Goal: Communication & Community: Participate in discussion

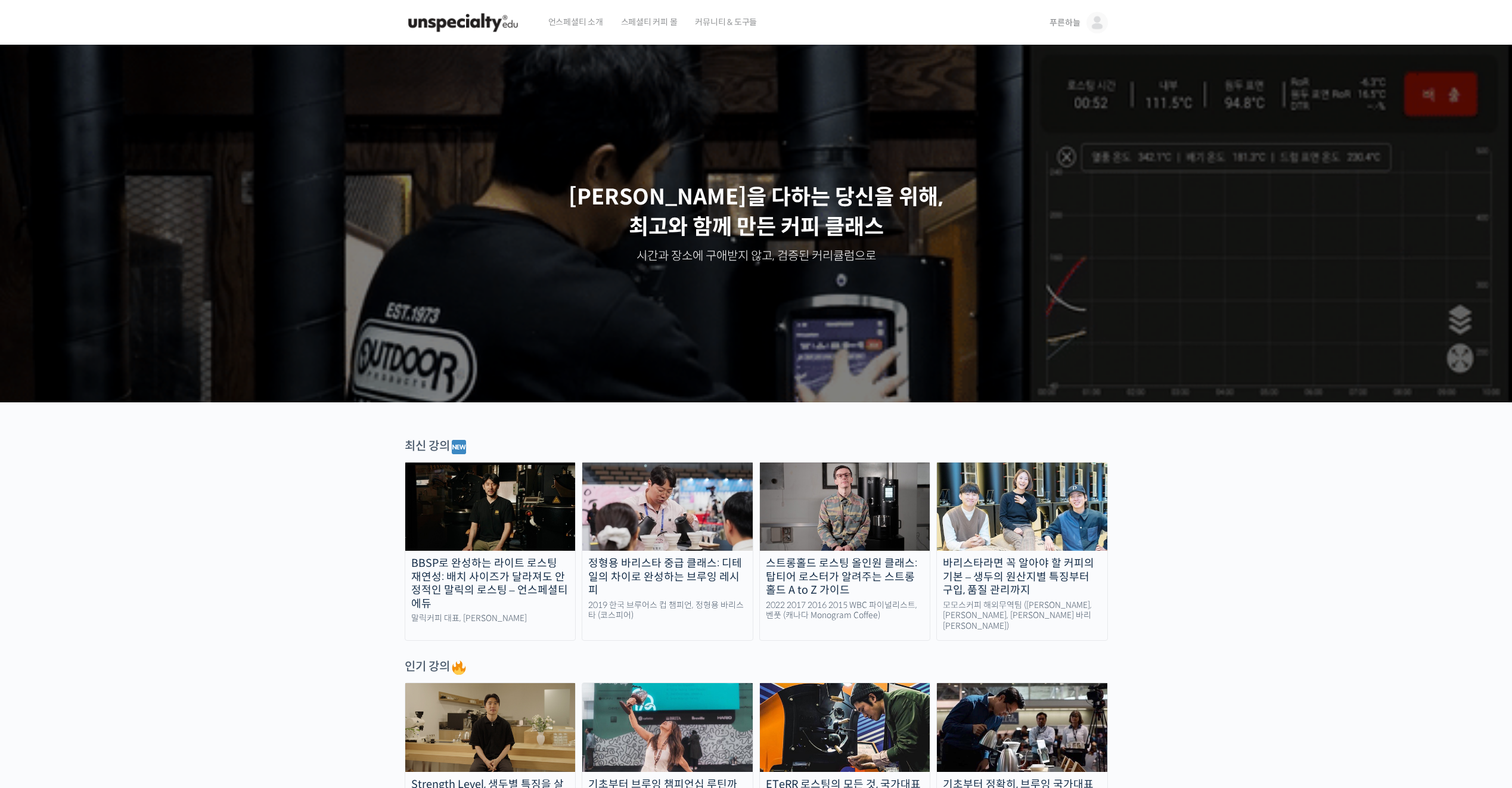
click at [478, 514] on img at bounding box center [490, 507] width 171 height 88
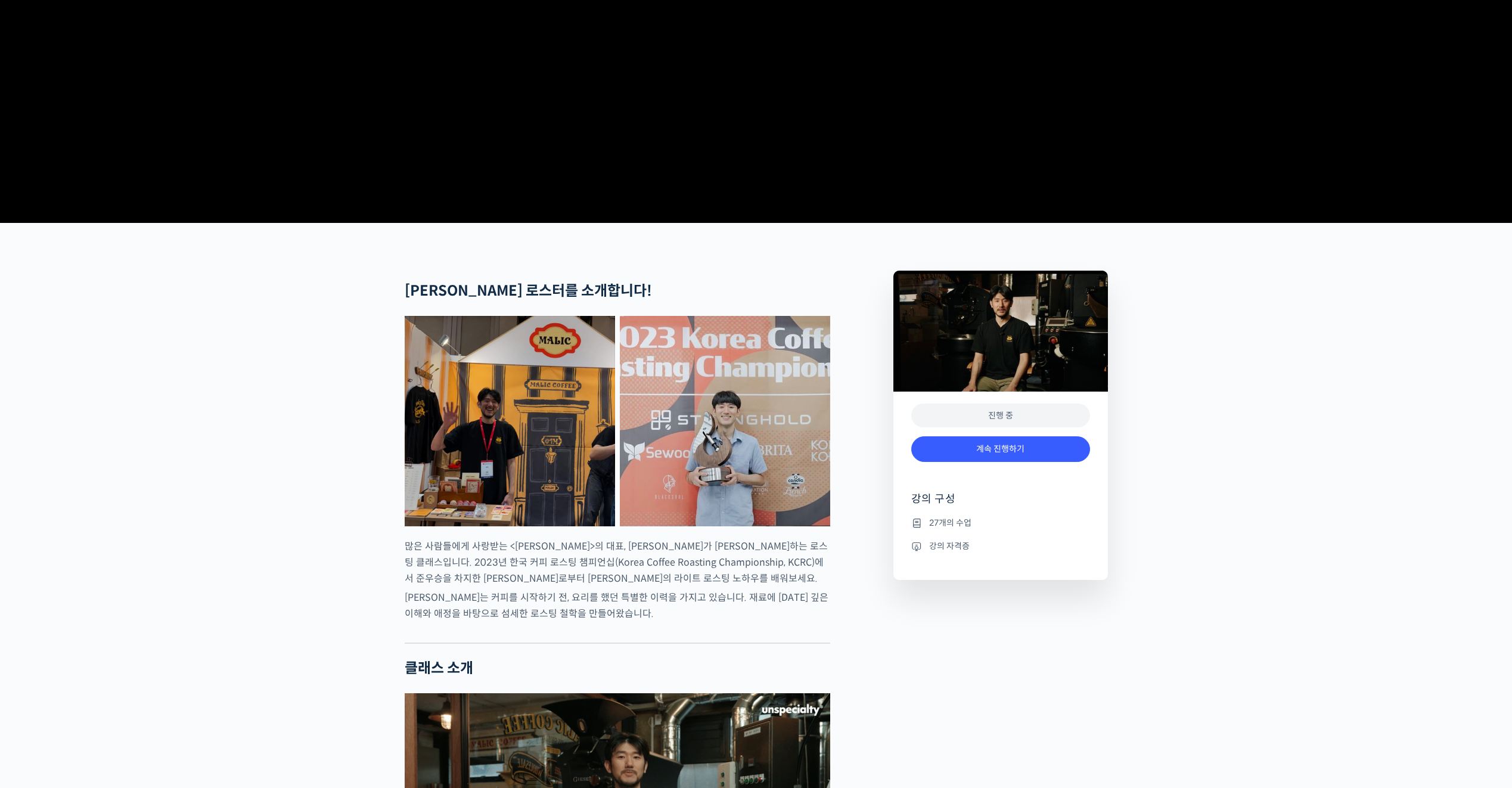
scroll to position [477, 0]
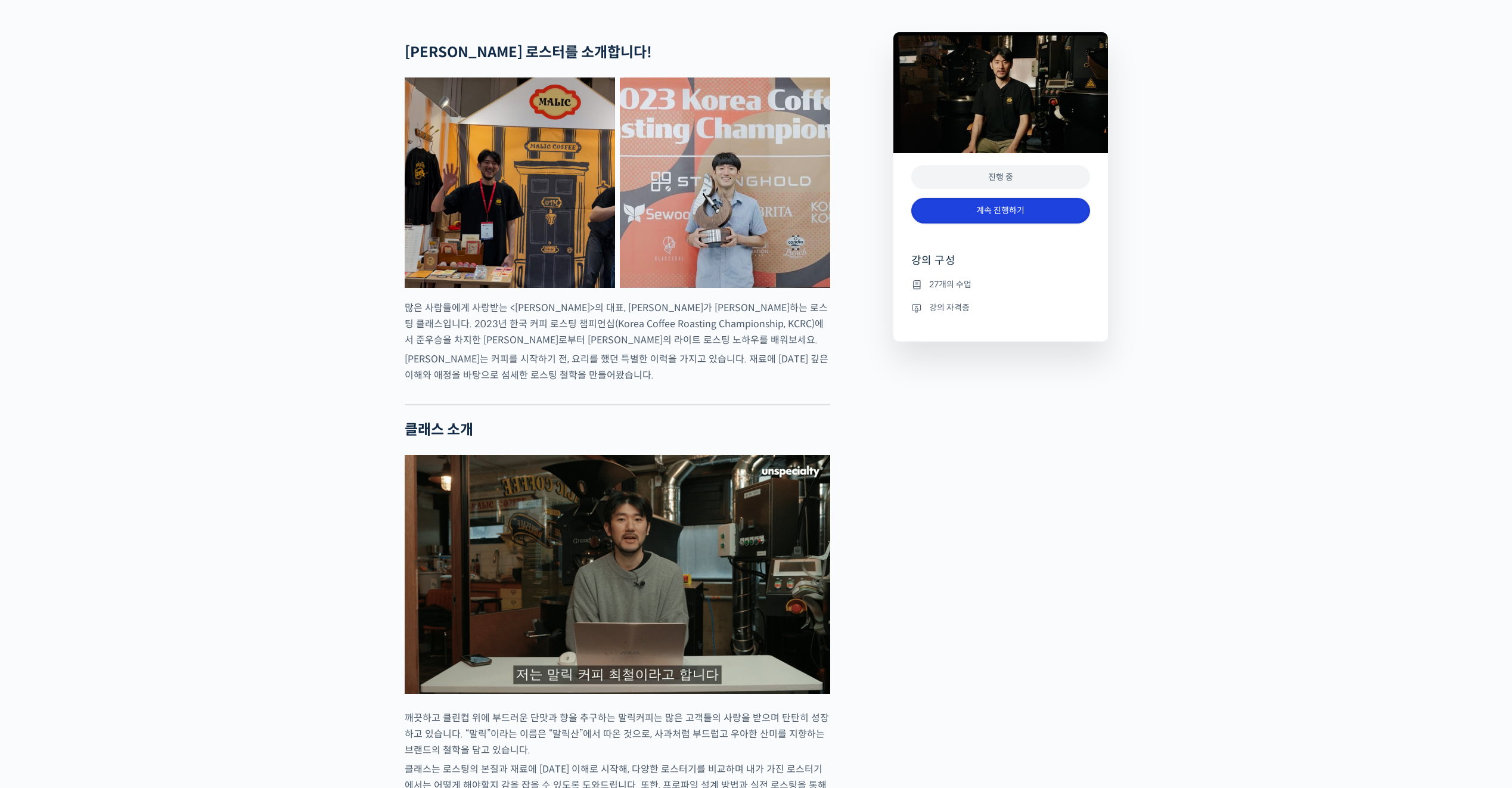
click at [1015, 224] on link "계속 진행하기" at bounding box center [1001, 211] width 179 height 26
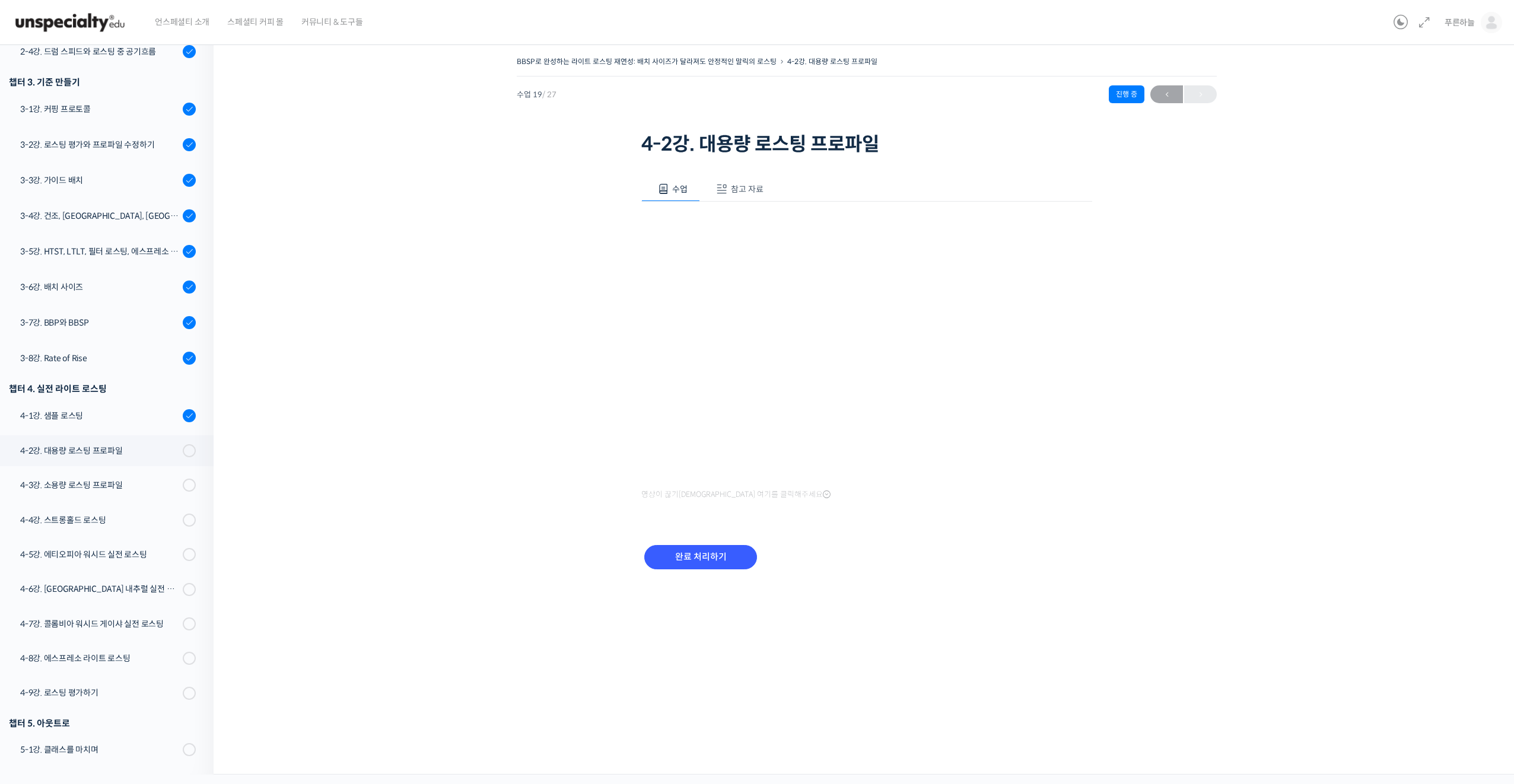
scroll to position [438, 0]
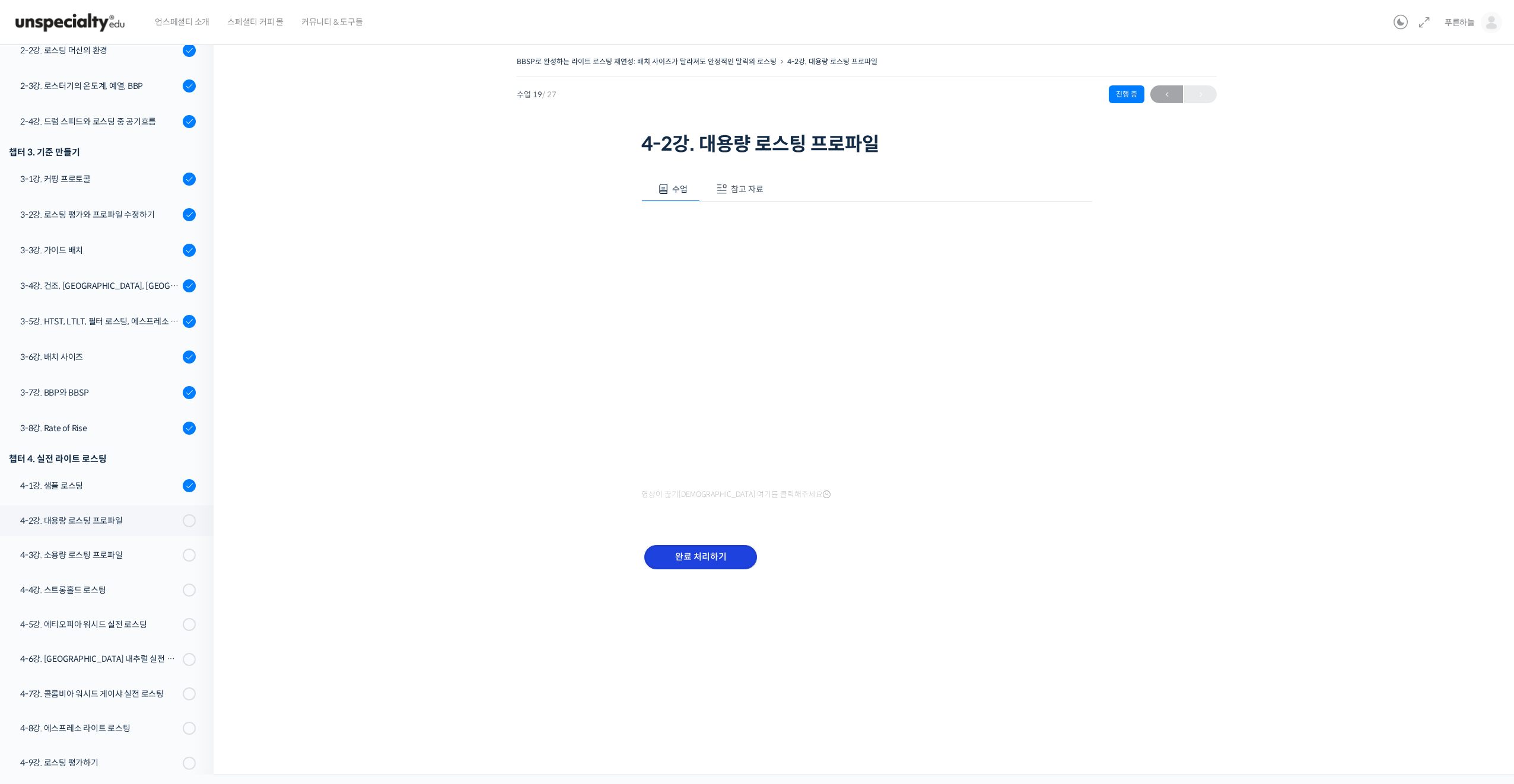
click at [709, 557] on input "완료 처리하기" at bounding box center [700, 557] width 113 height 24
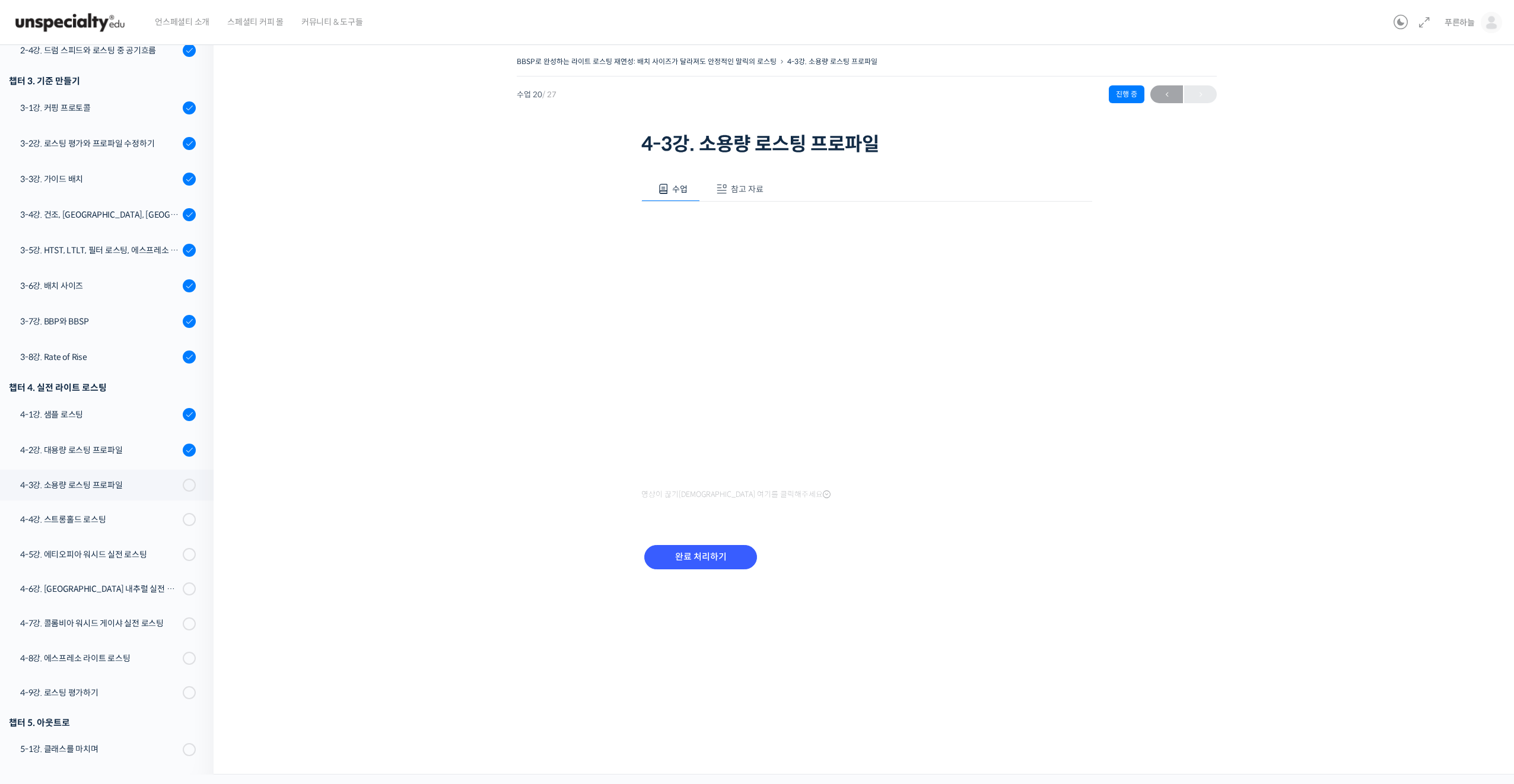
scroll to position [439, 0]
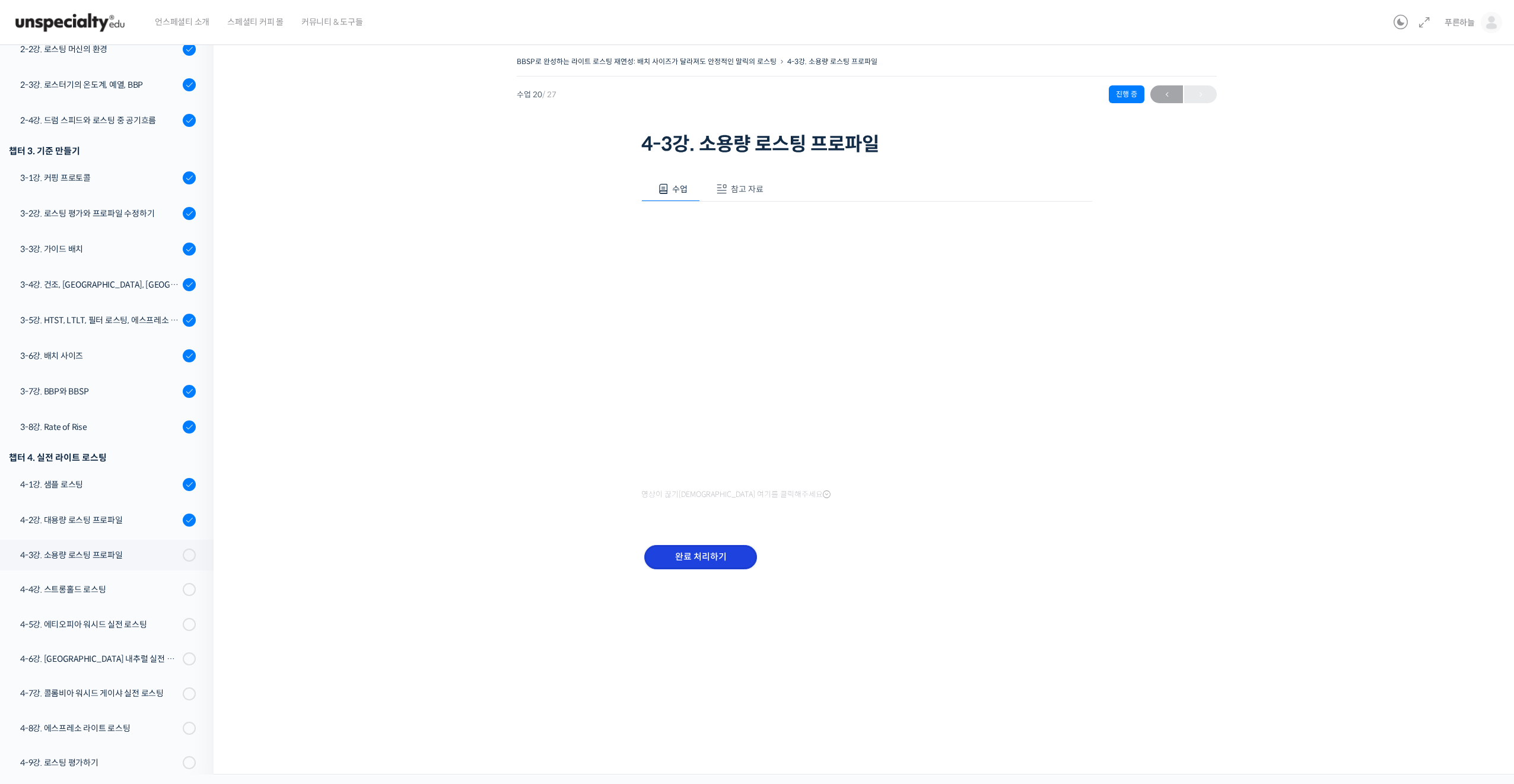
click at [716, 557] on input "완료 처리하기" at bounding box center [700, 557] width 113 height 24
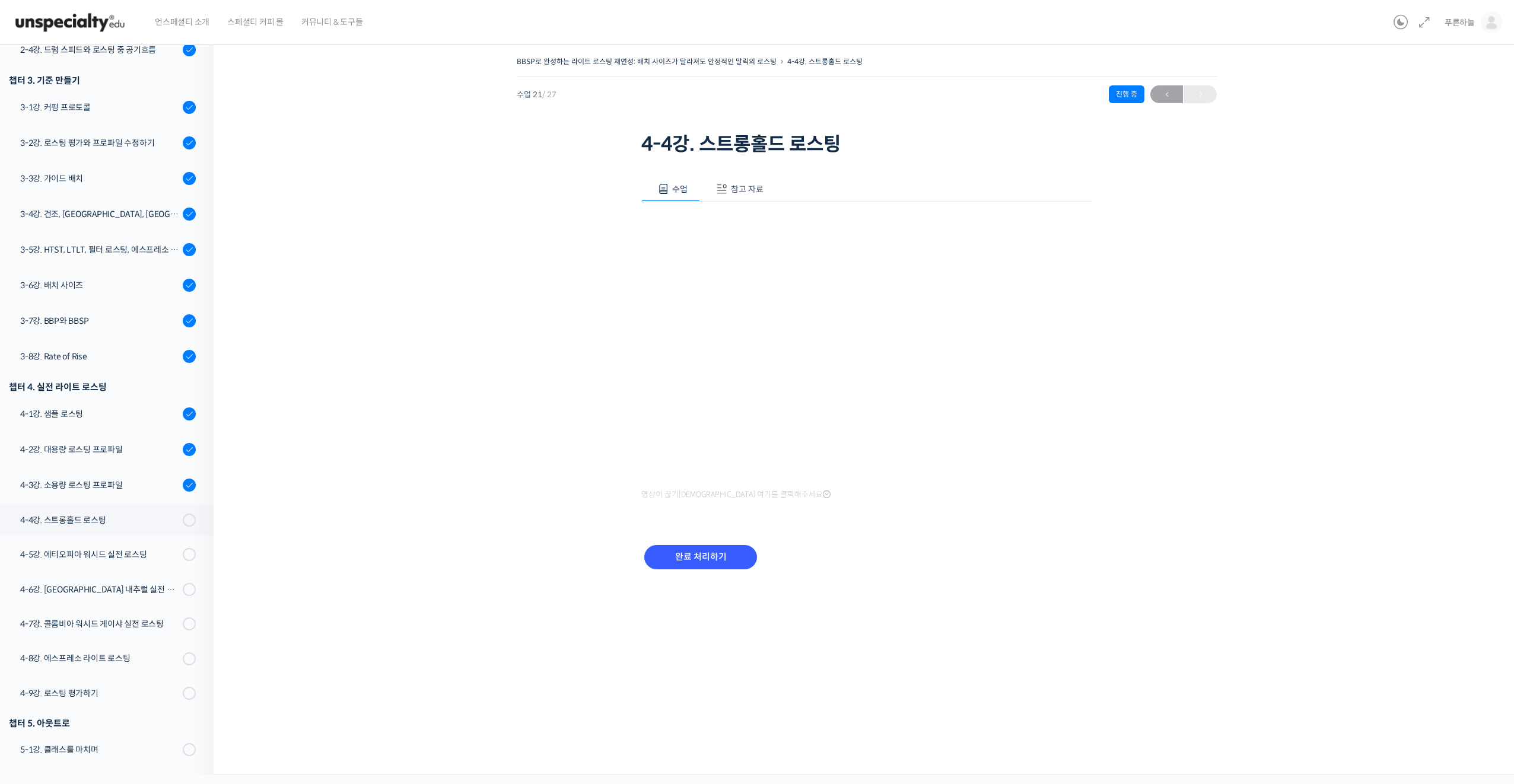
scroll to position [440, 0]
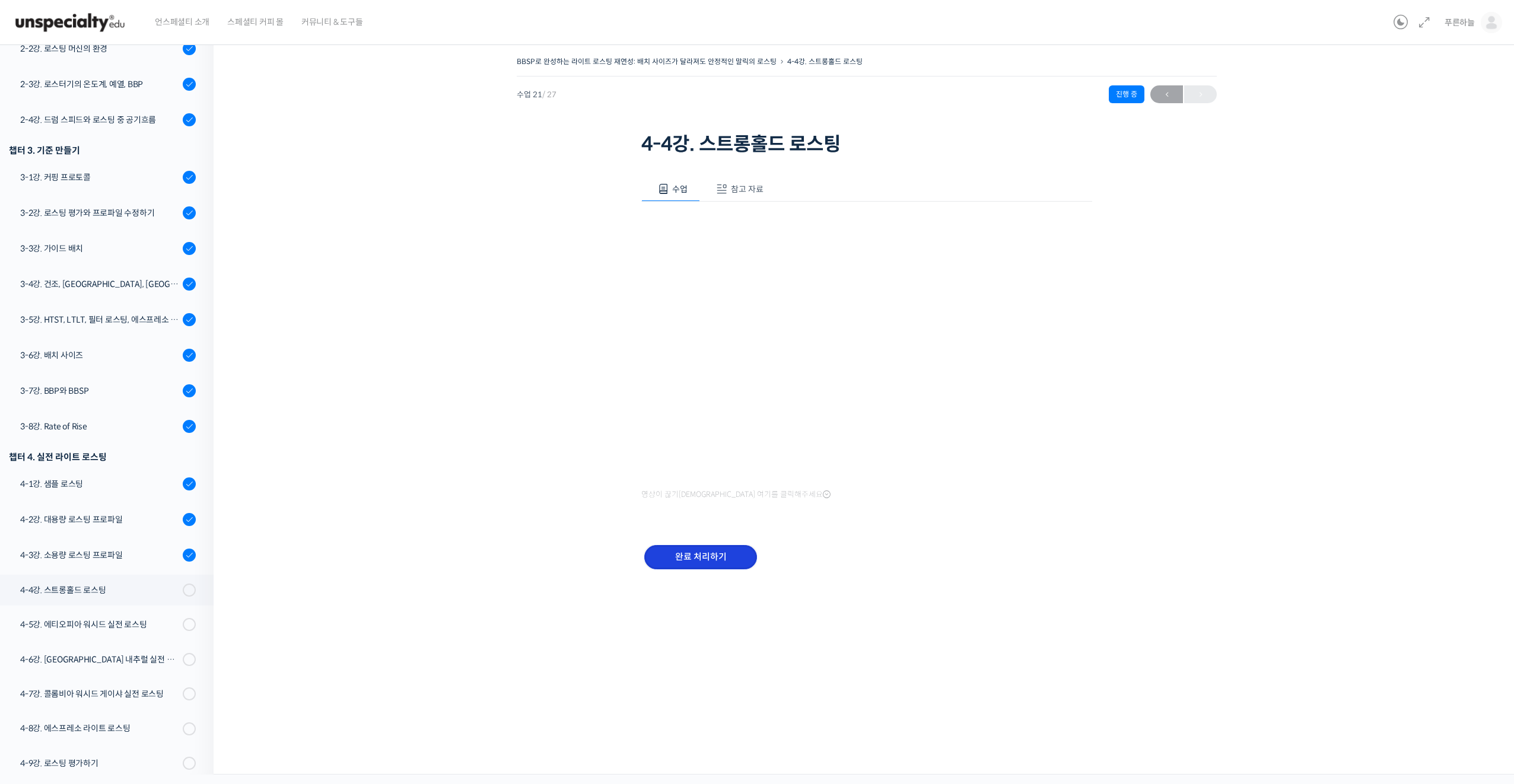
click at [695, 558] on input "완료 처리하기" at bounding box center [700, 557] width 113 height 24
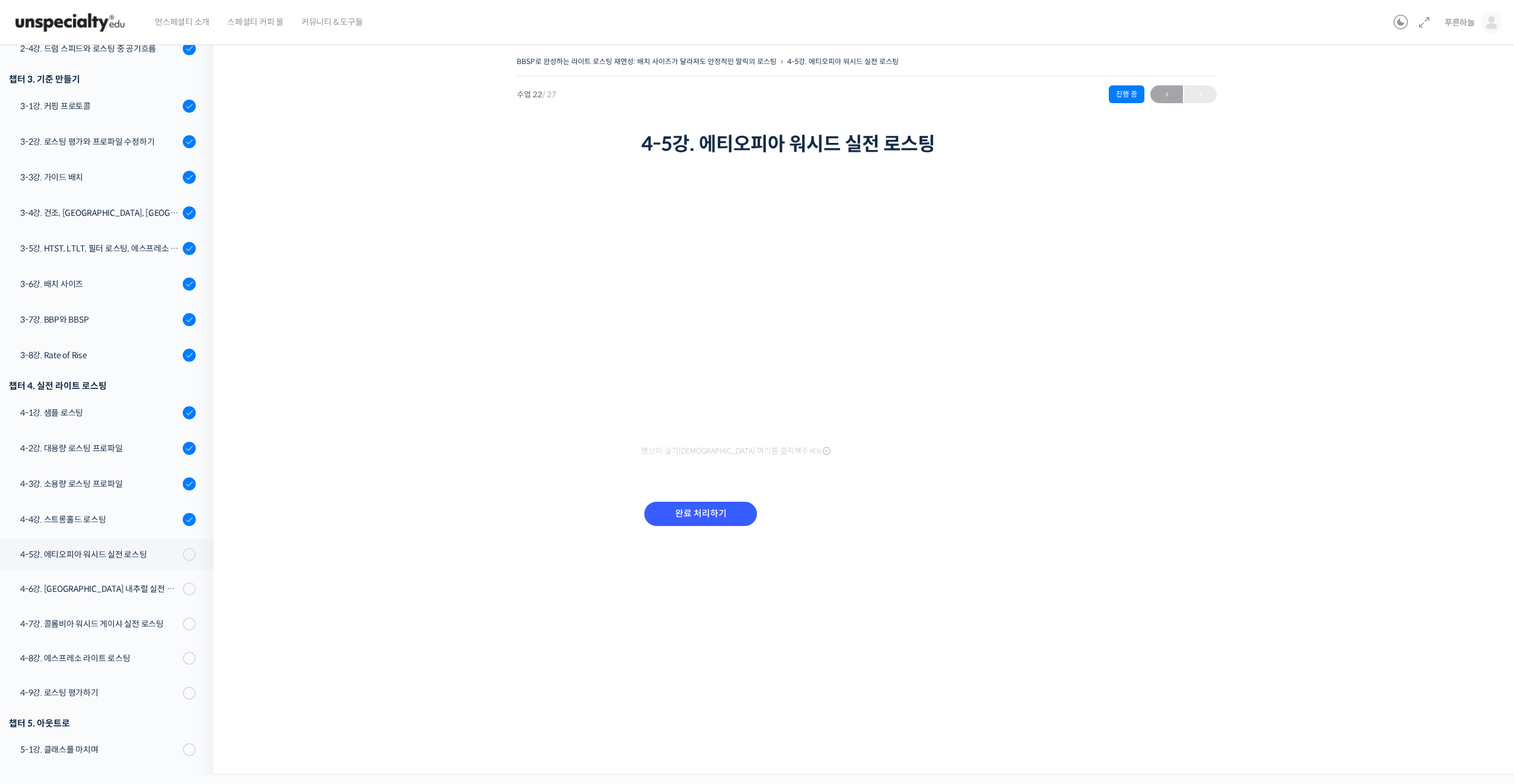
scroll to position [441, 0]
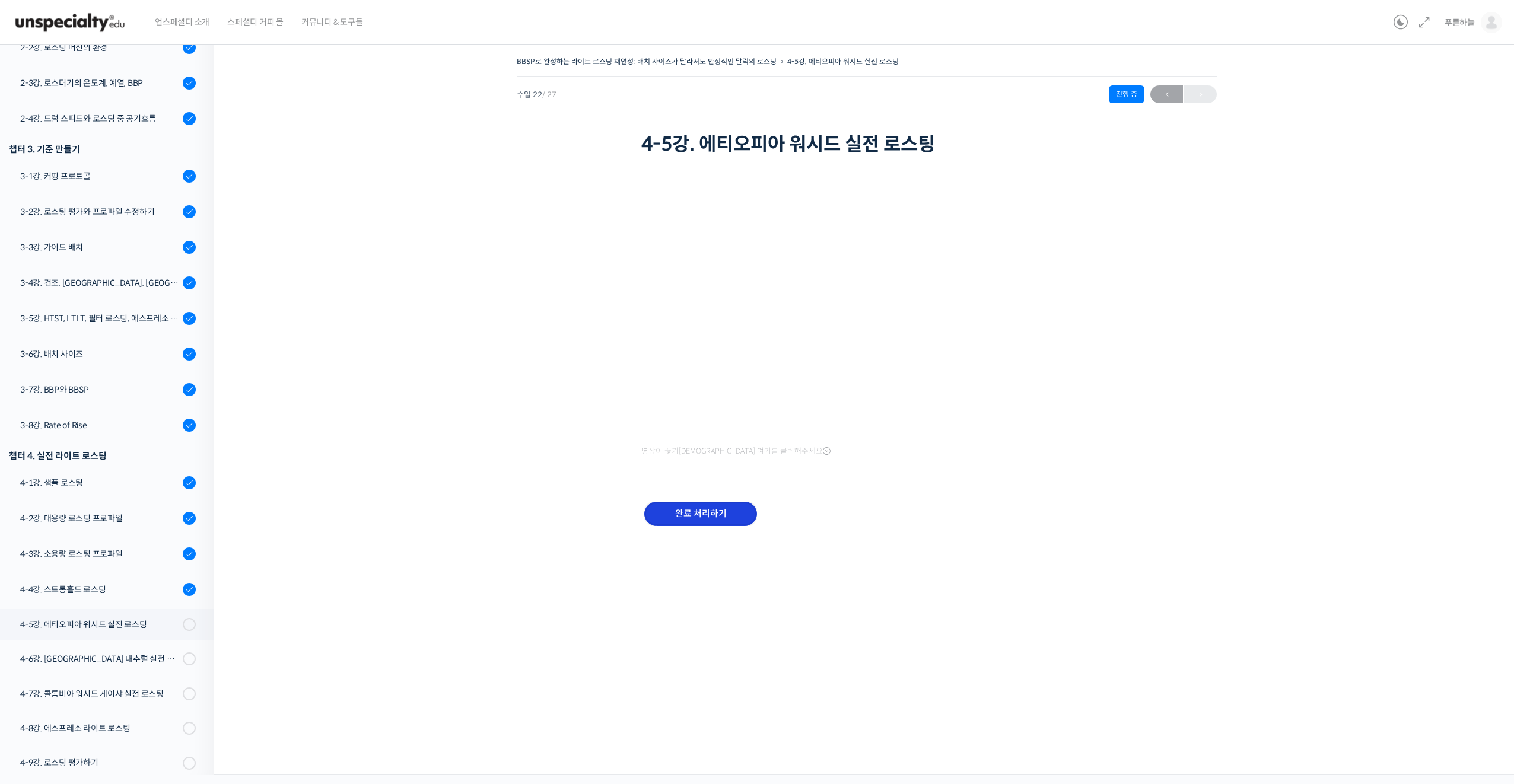
click at [680, 513] on input "완료 처리하기" at bounding box center [700, 514] width 113 height 24
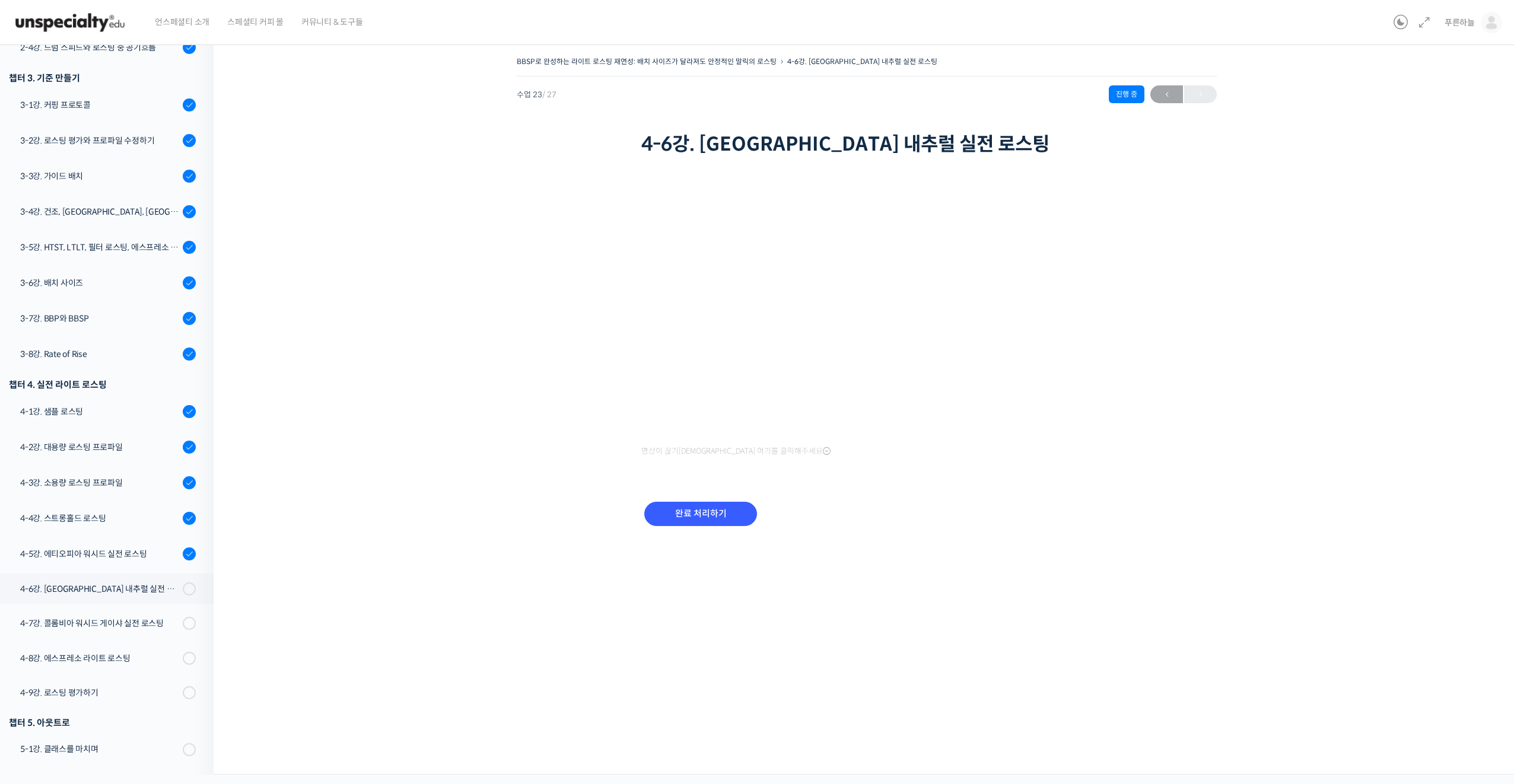
scroll to position [442, 0]
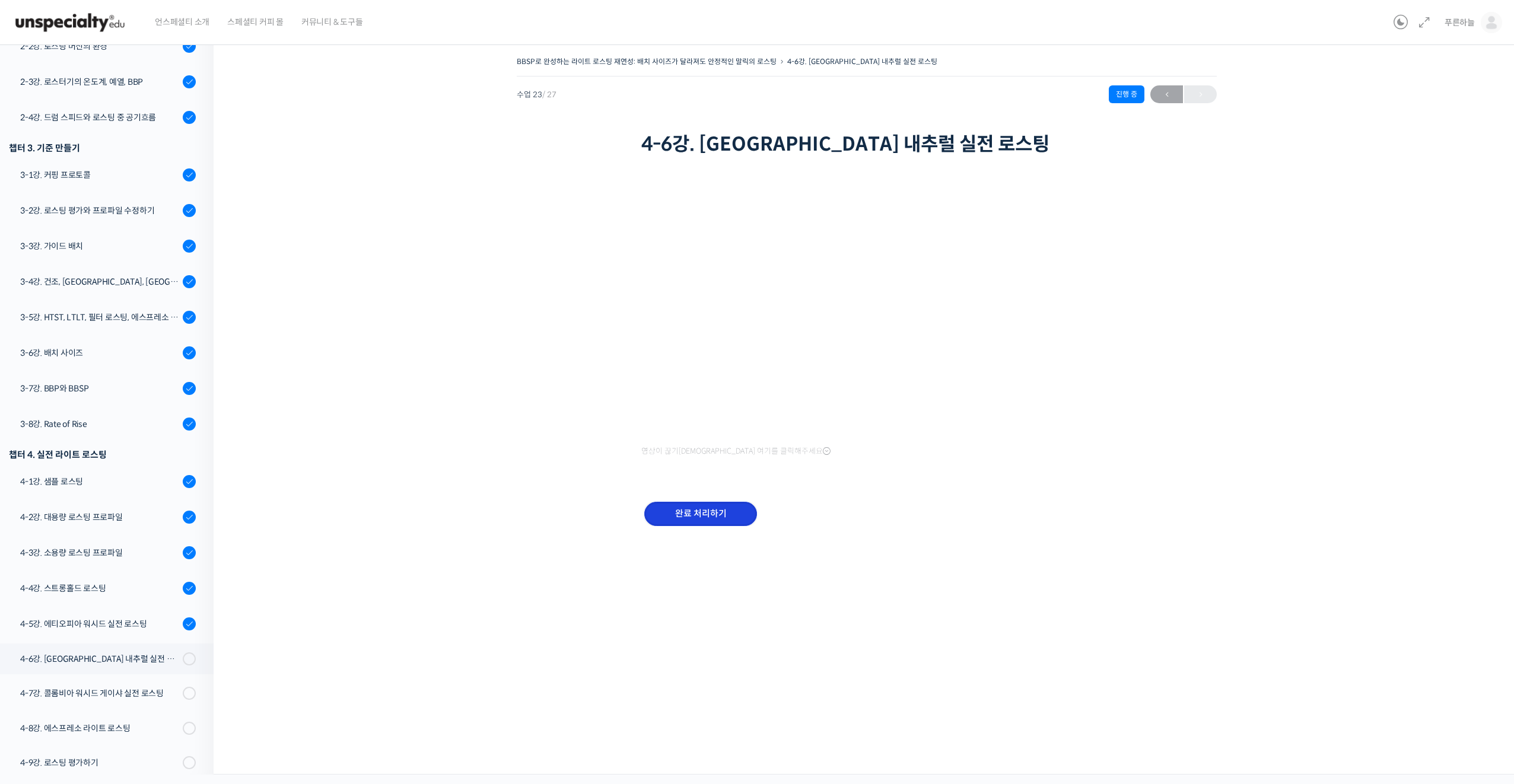
click at [689, 512] on input "완료 처리하기" at bounding box center [700, 514] width 113 height 24
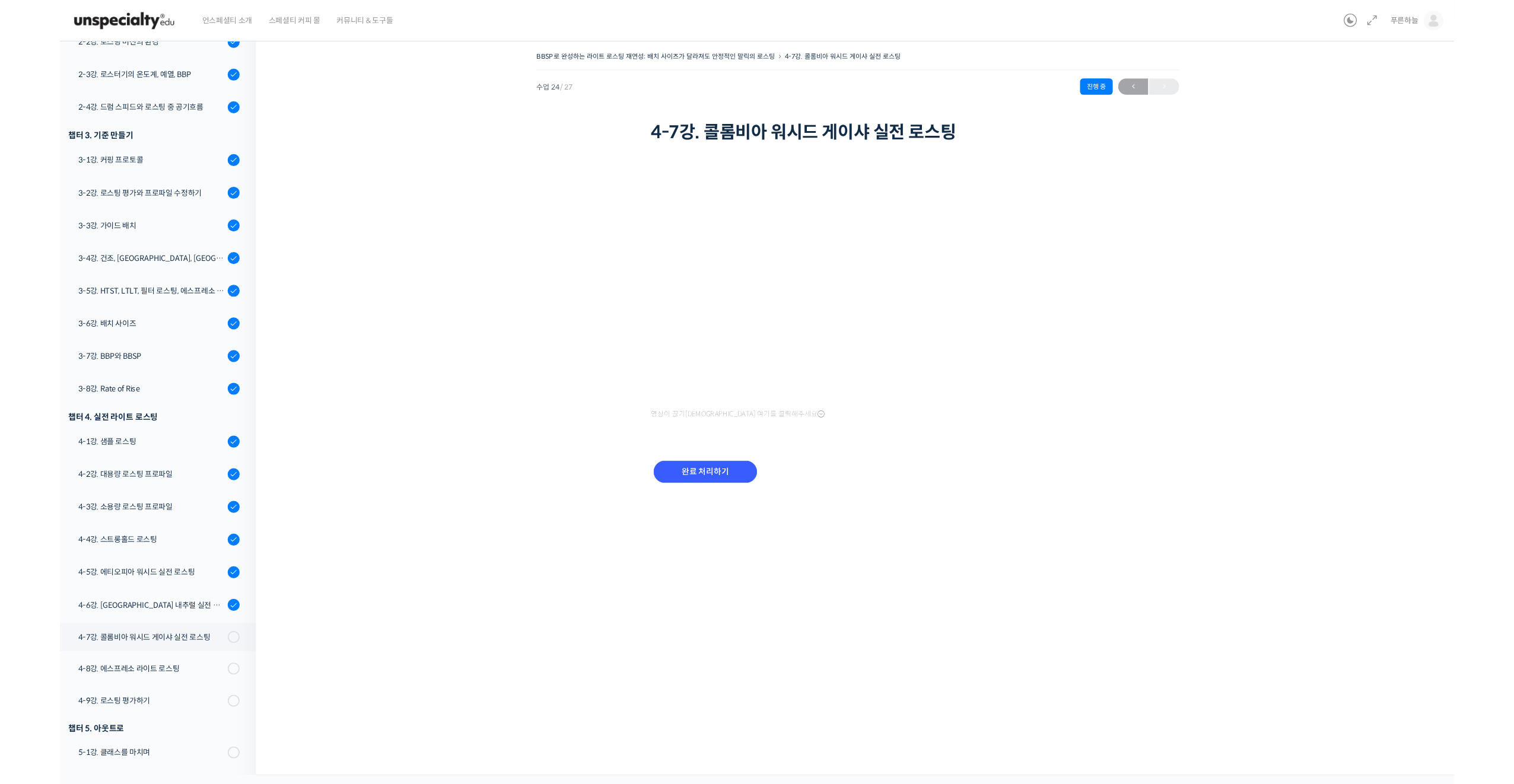
scroll to position [442, 0]
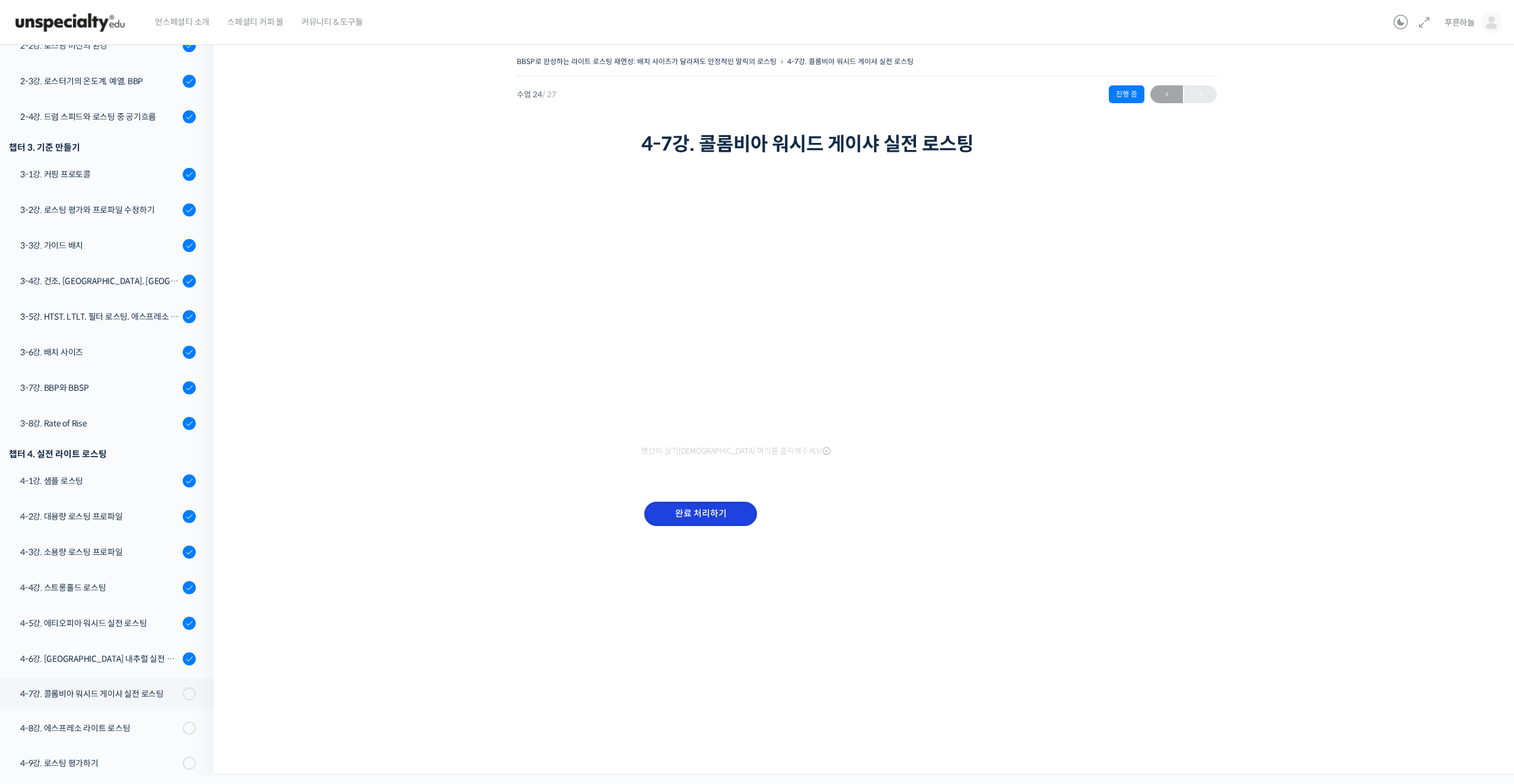
click at [705, 513] on input "완료 처리하기" at bounding box center [700, 514] width 113 height 24
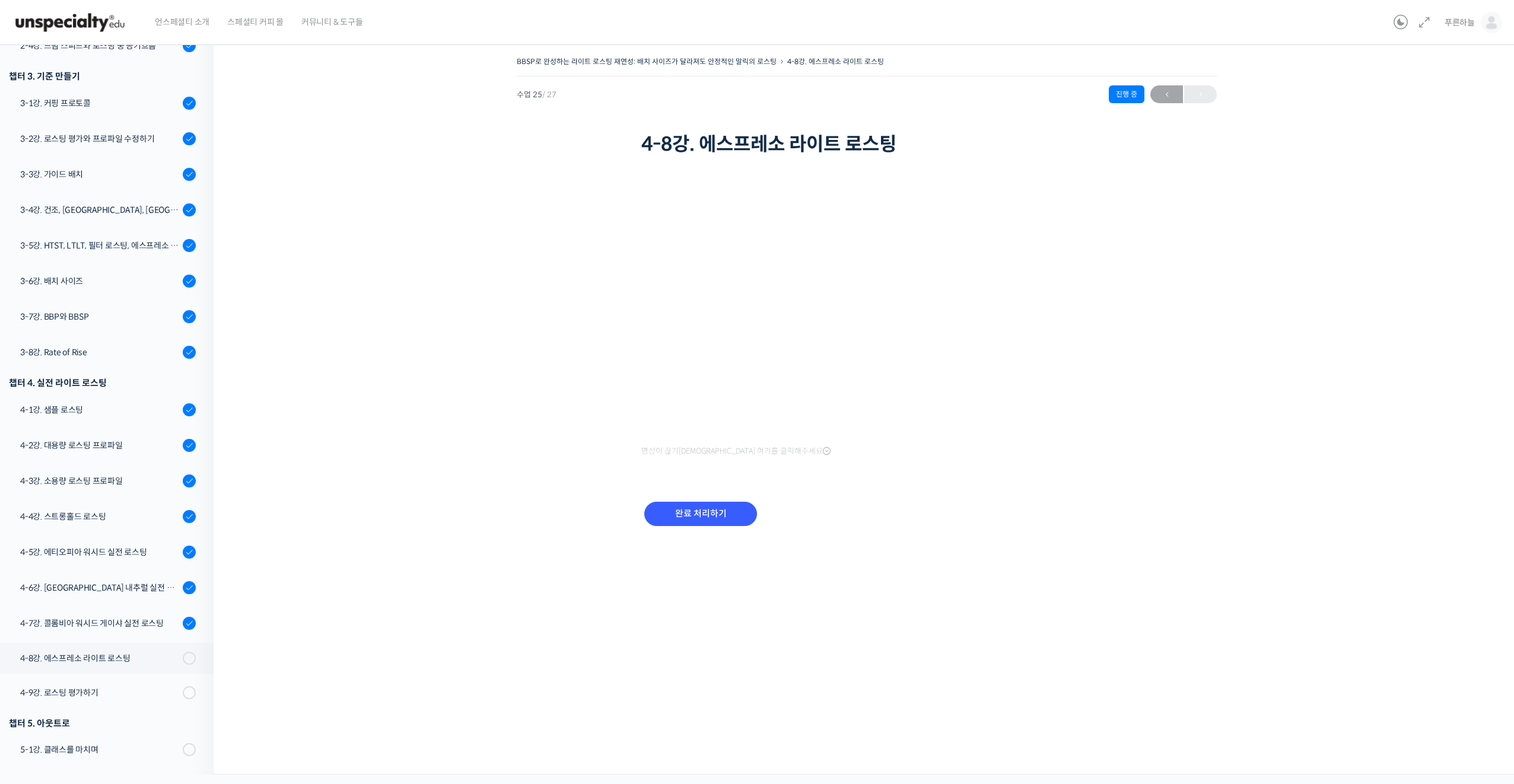
scroll to position [444, 0]
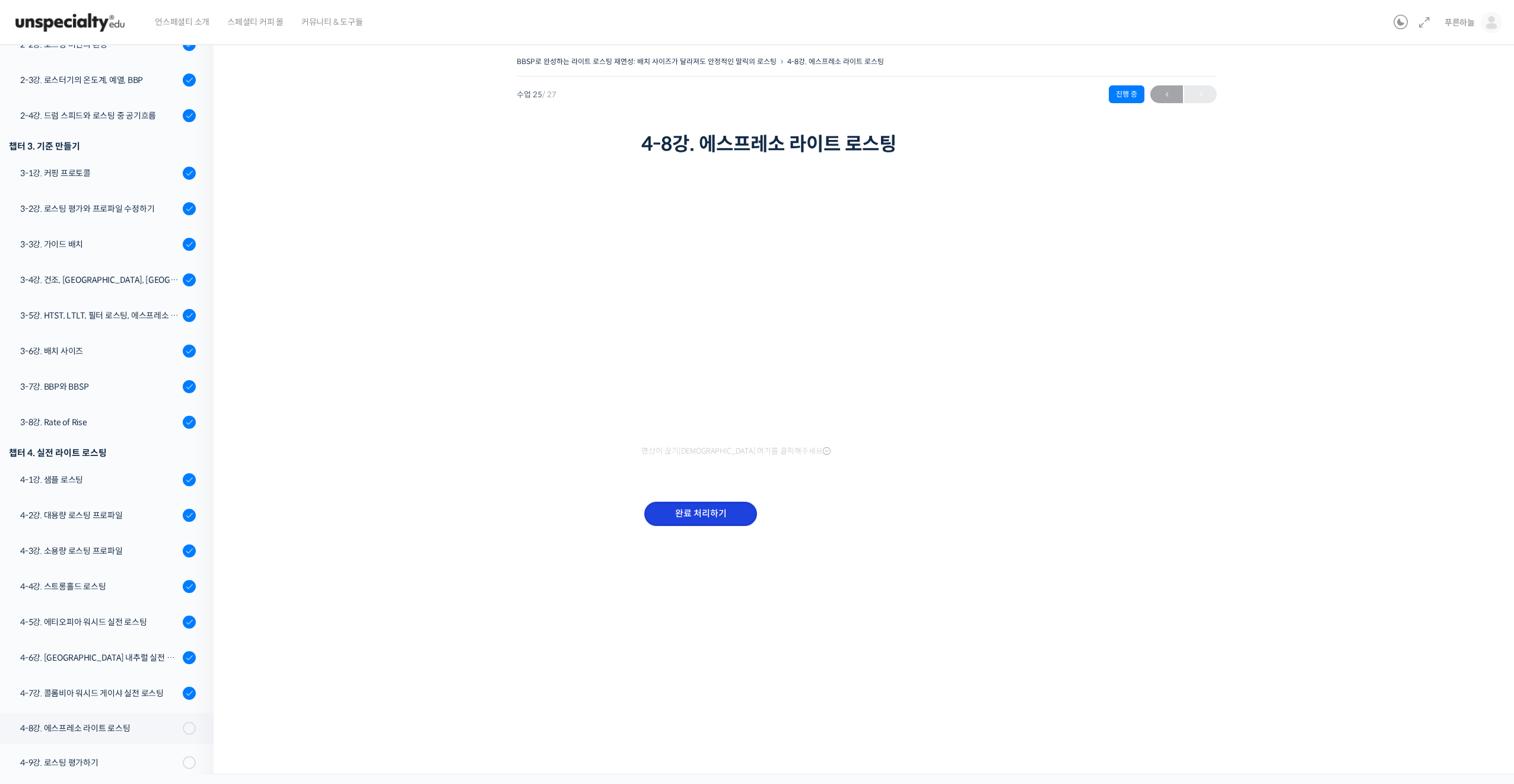
click at [690, 511] on input "완료 처리하기" at bounding box center [700, 514] width 113 height 24
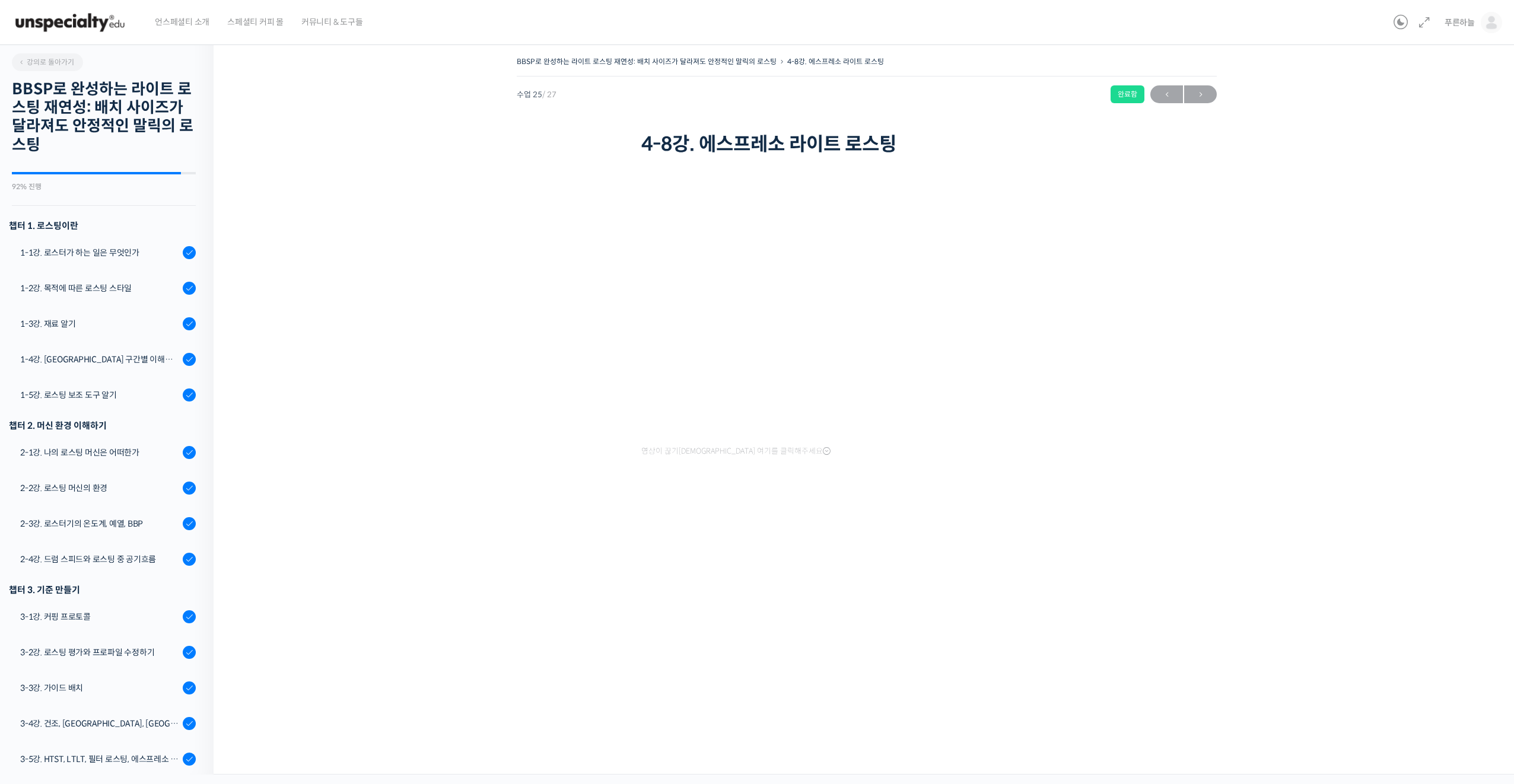
click at [74, 20] on img at bounding box center [70, 22] width 116 height 36
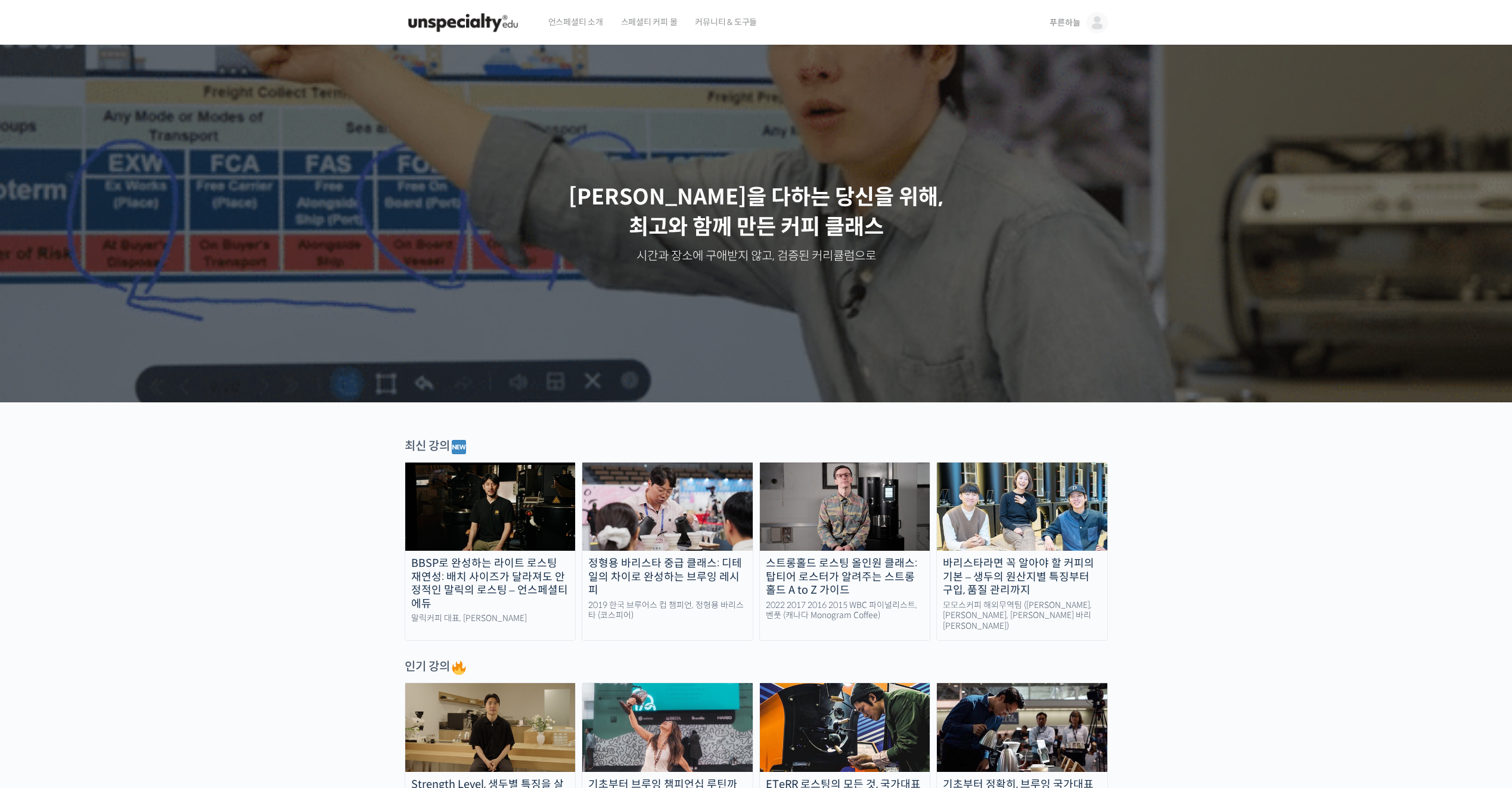
click at [574, 22] on span "언스페셜티 소개" at bounding box center [575, 22] width 55 height 45
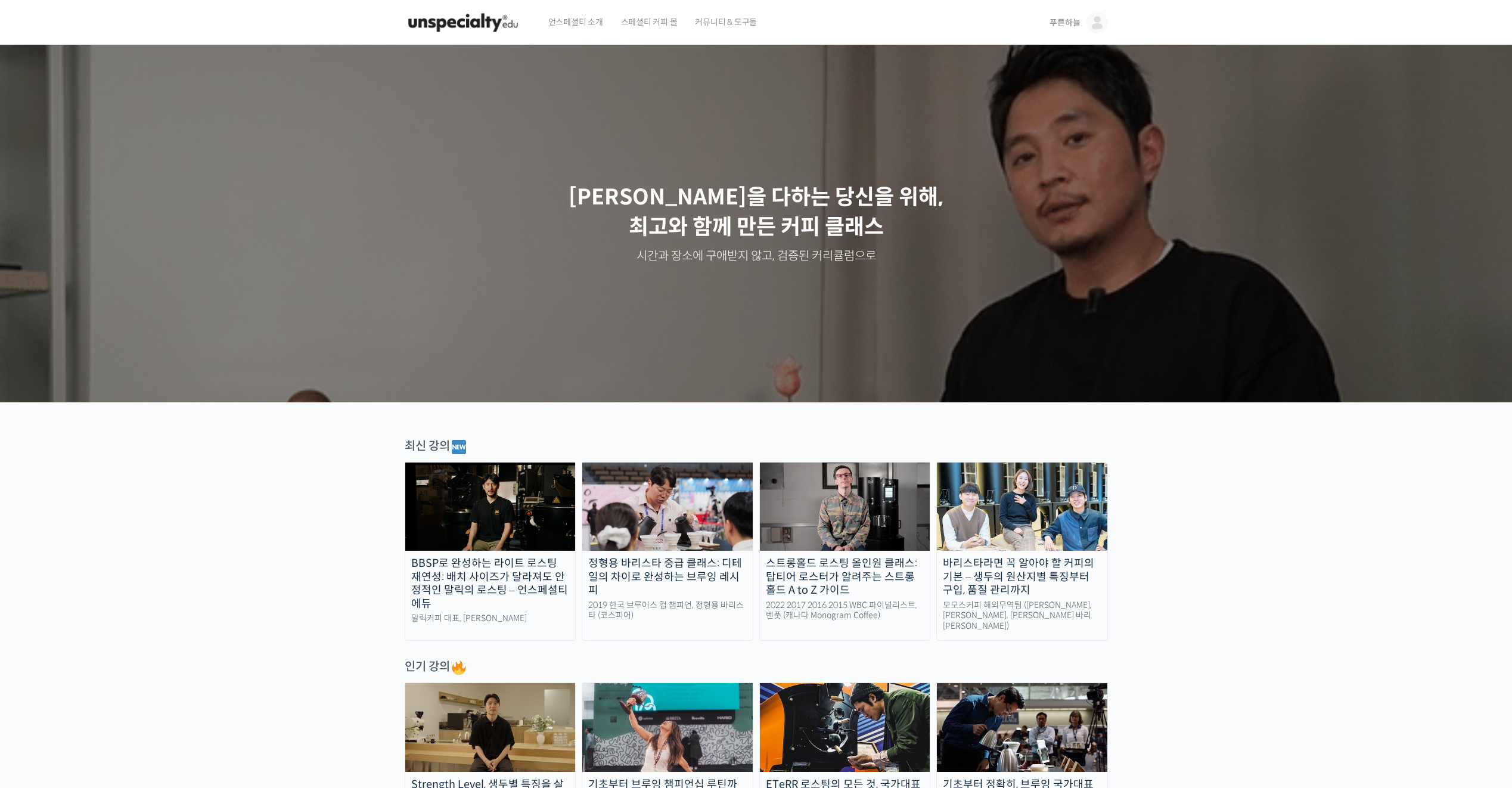
click at [513, 25] on img at bounding box center [463, 22] width 117 height 36
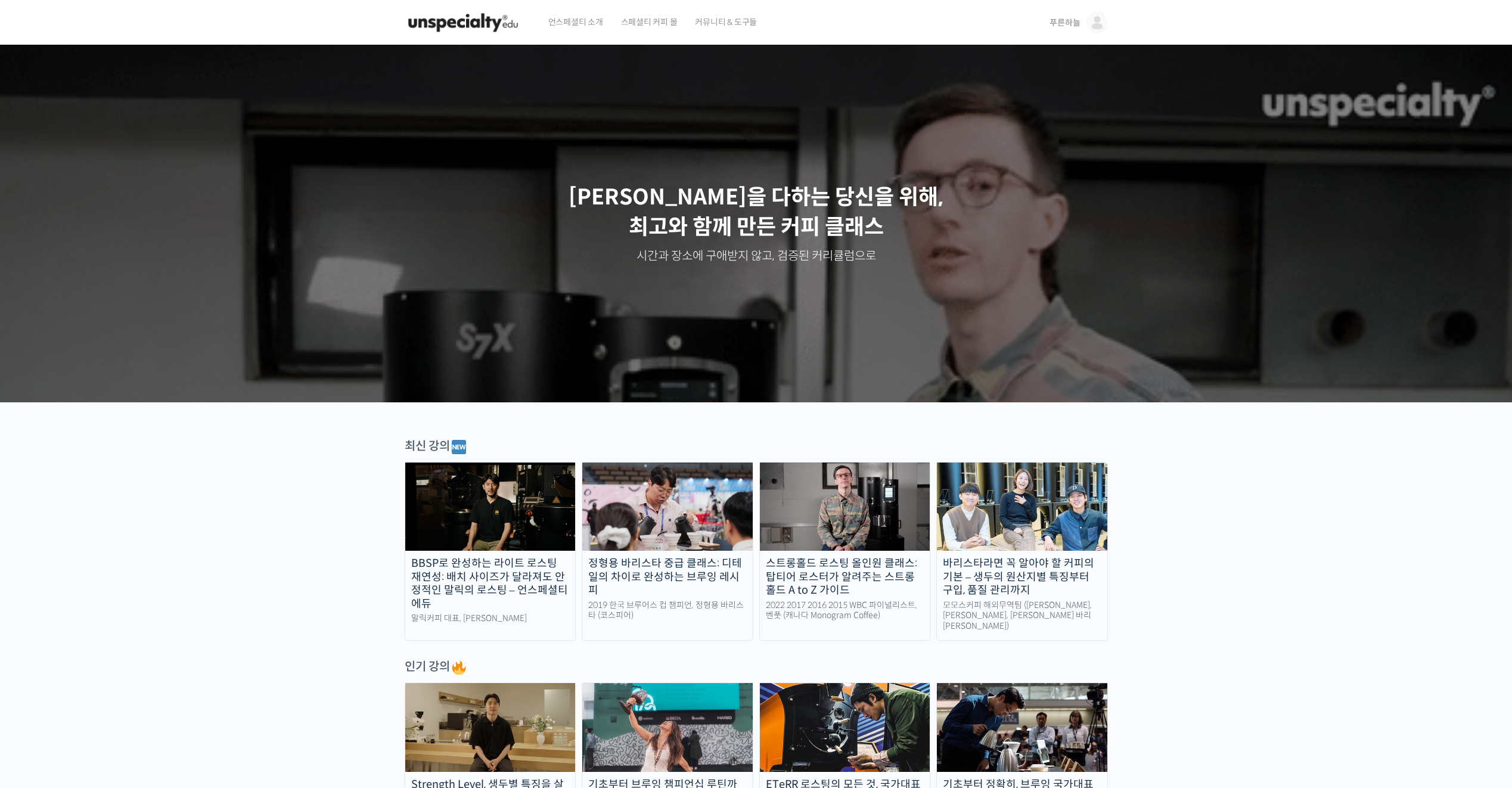
click at [576, 22] on span "언스페셜티 소개" at bounding box center [575, 22] width 55 height 45
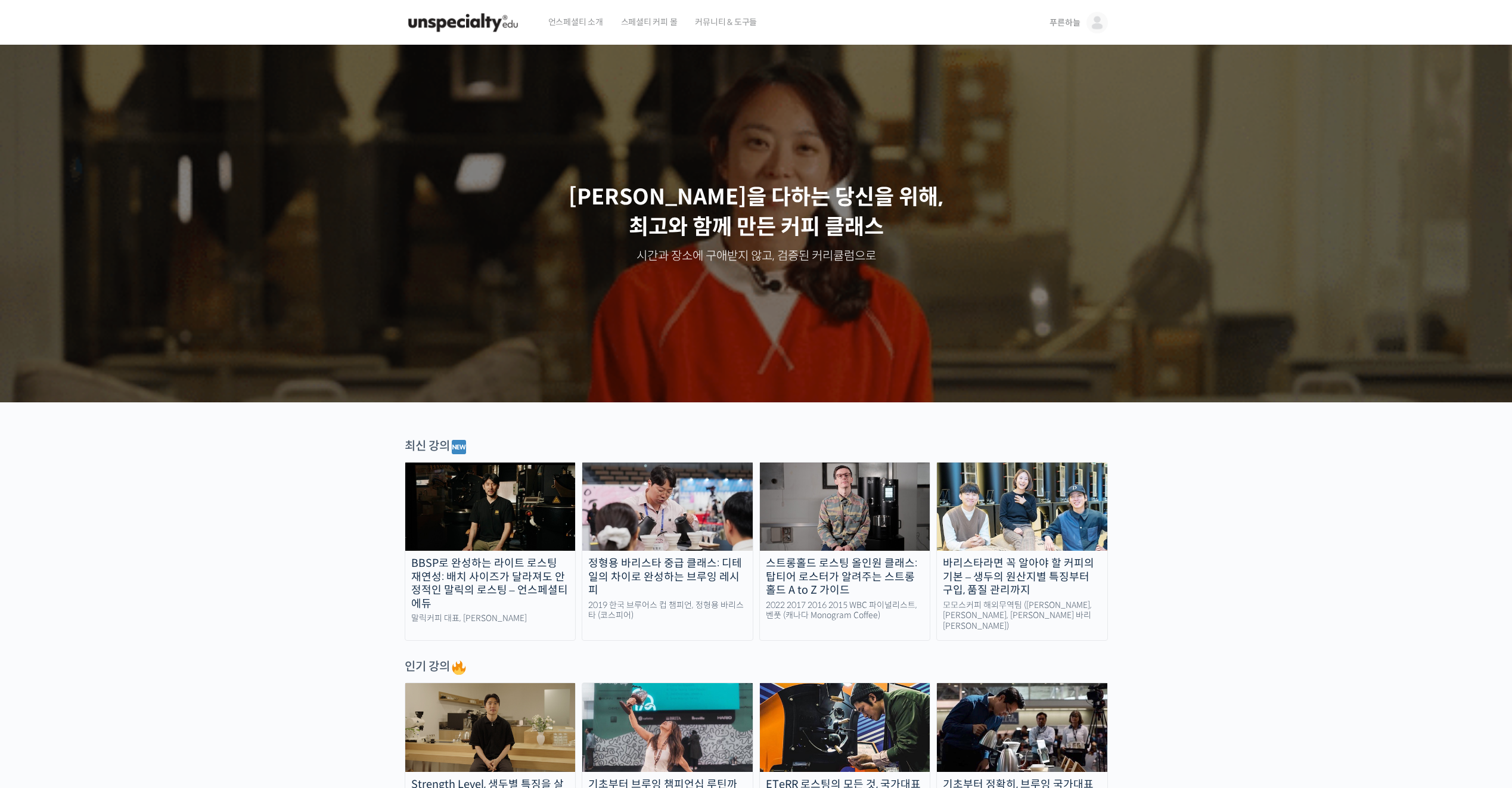
click at [713, 25] on span "커뮤니티 & 도구들" at bounding box center [726, 22] width 62 height 45
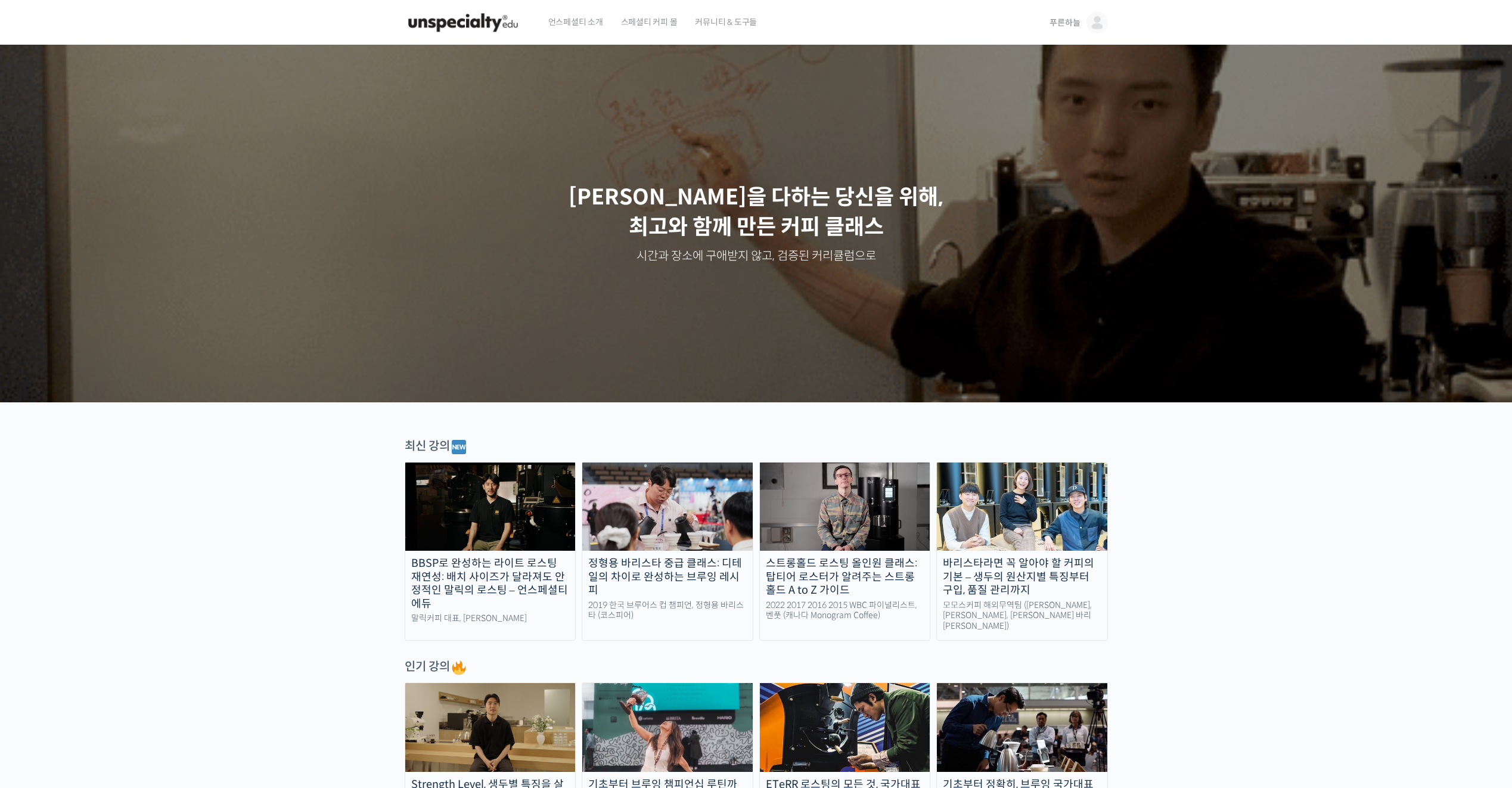
click at [725, 20] on span "커뮤니티 & 도구들" at bounding box center [726, 22] width 62 height 45
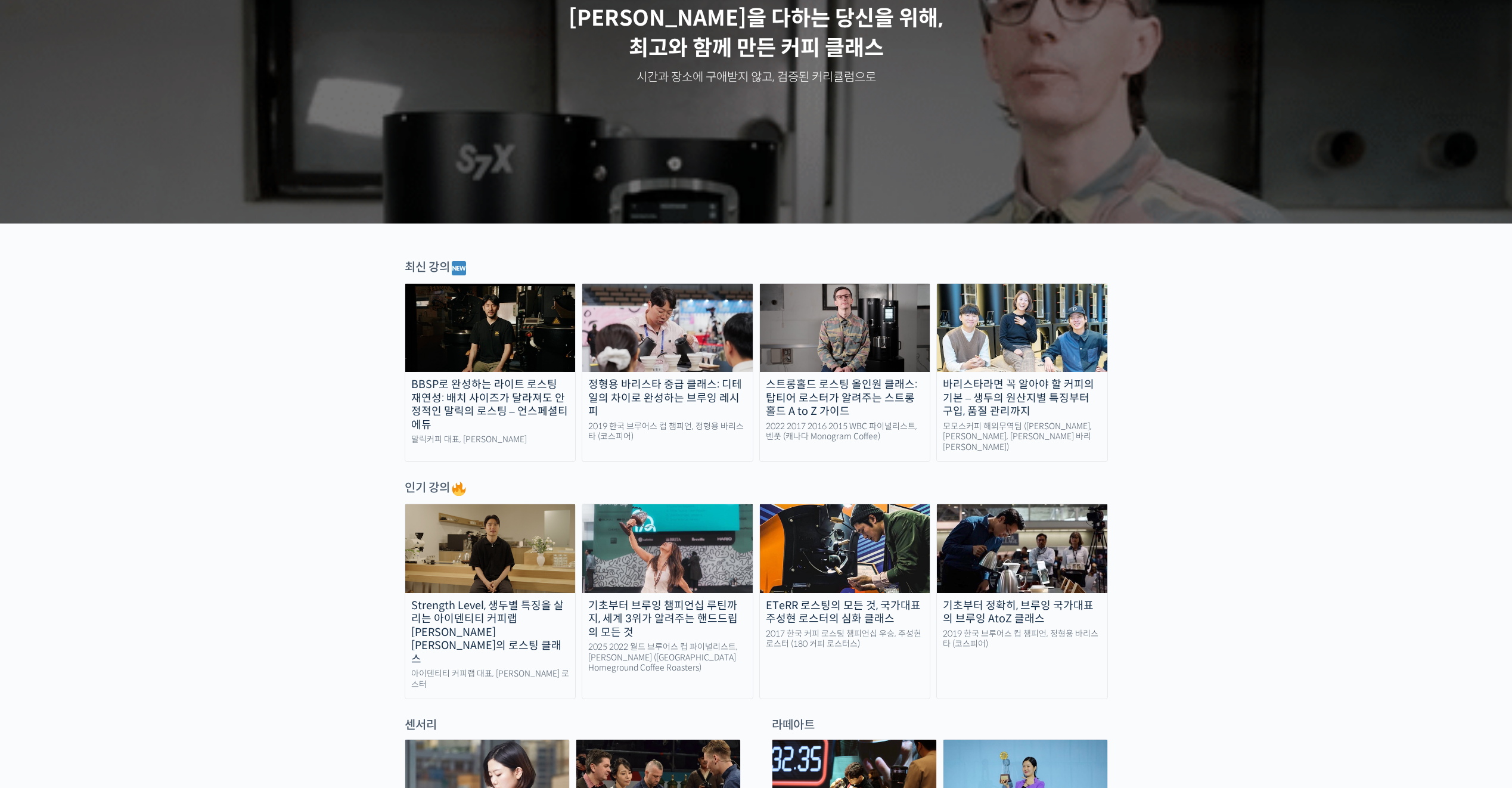
scroll to position [358, 0]
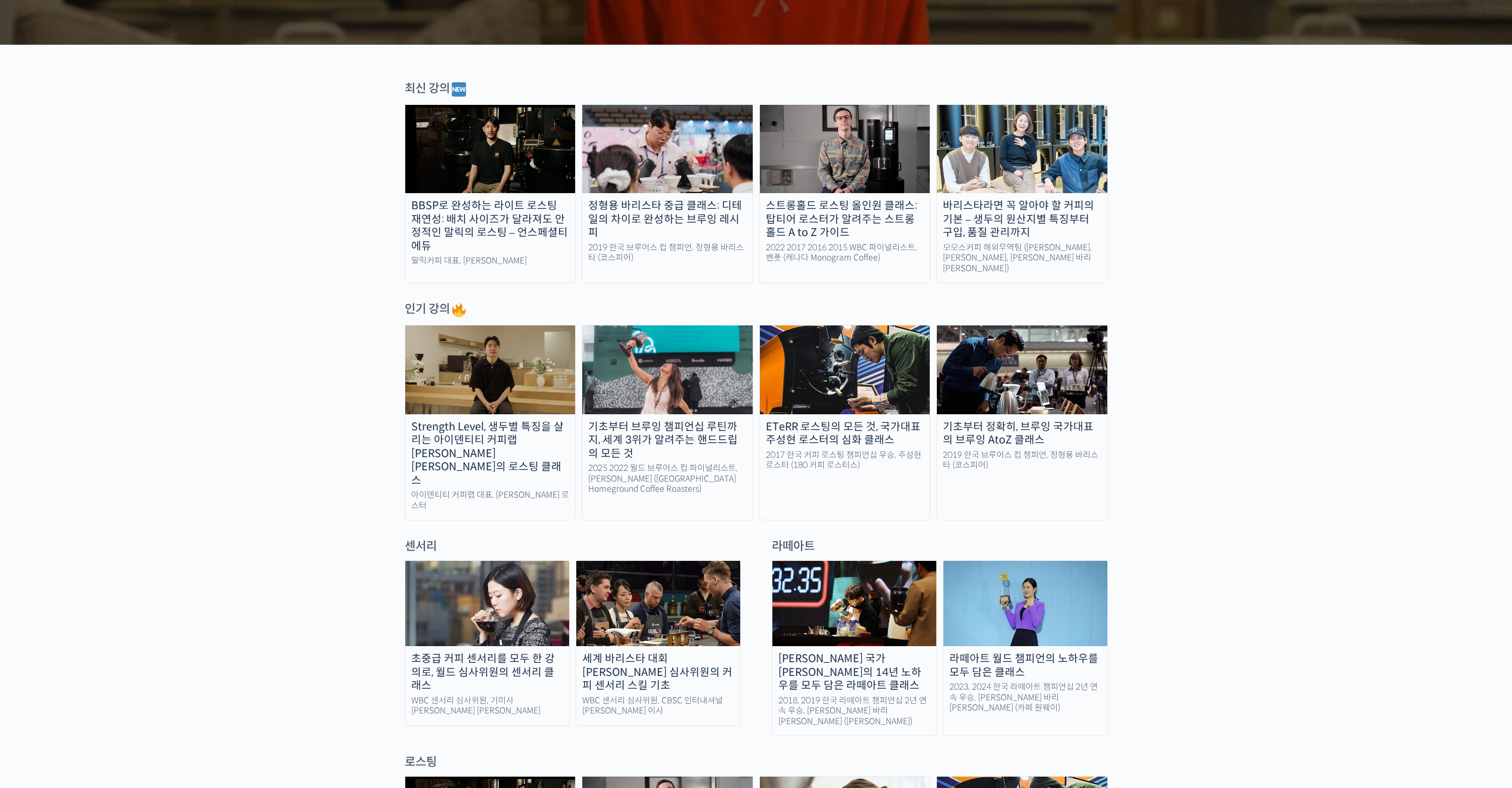
click at [818, 360] on img at bounding box center [845, 369] width 171 height 88
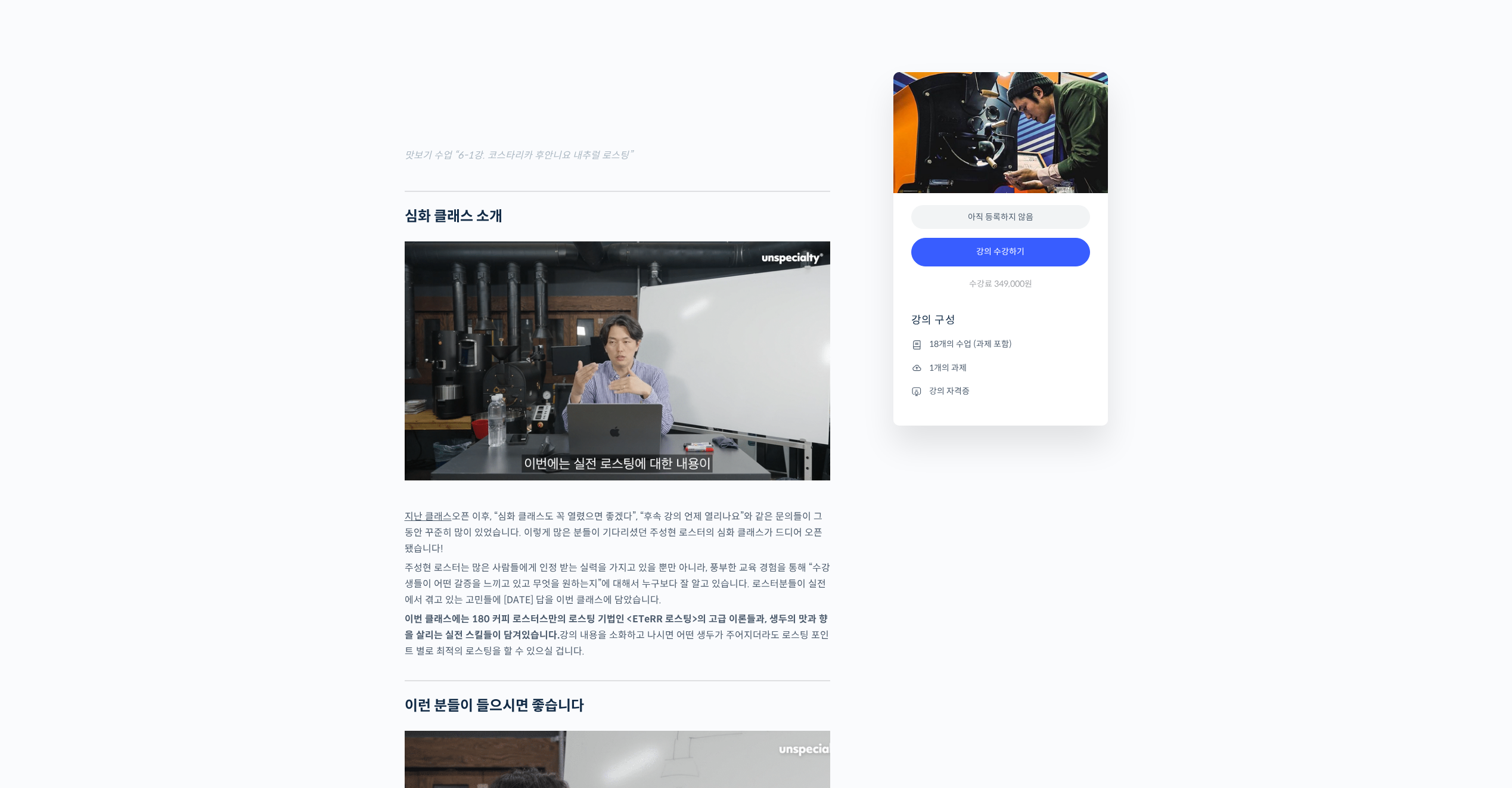
scroll to position [1266, 0]
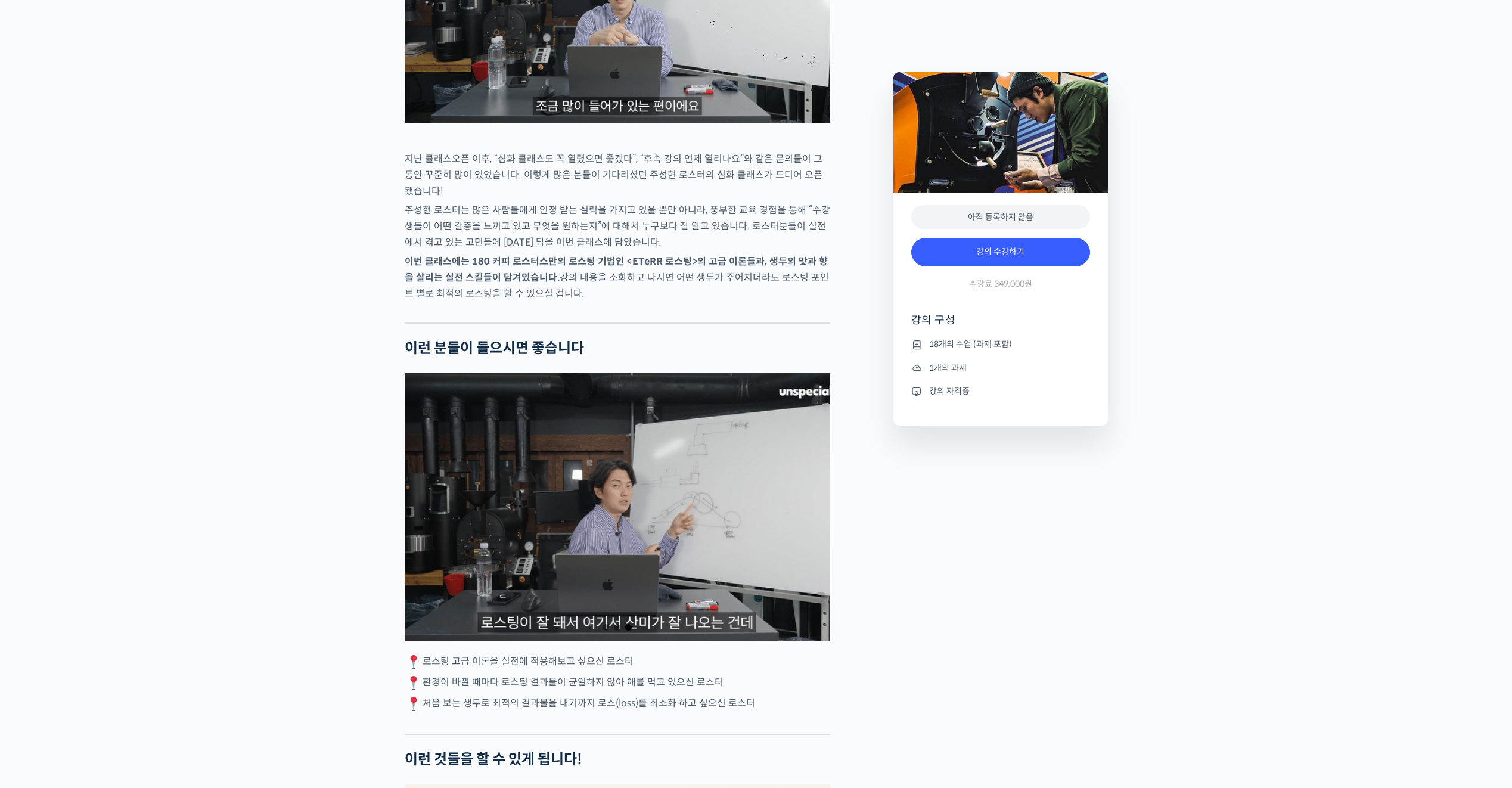
scroll to position [1922, 0]
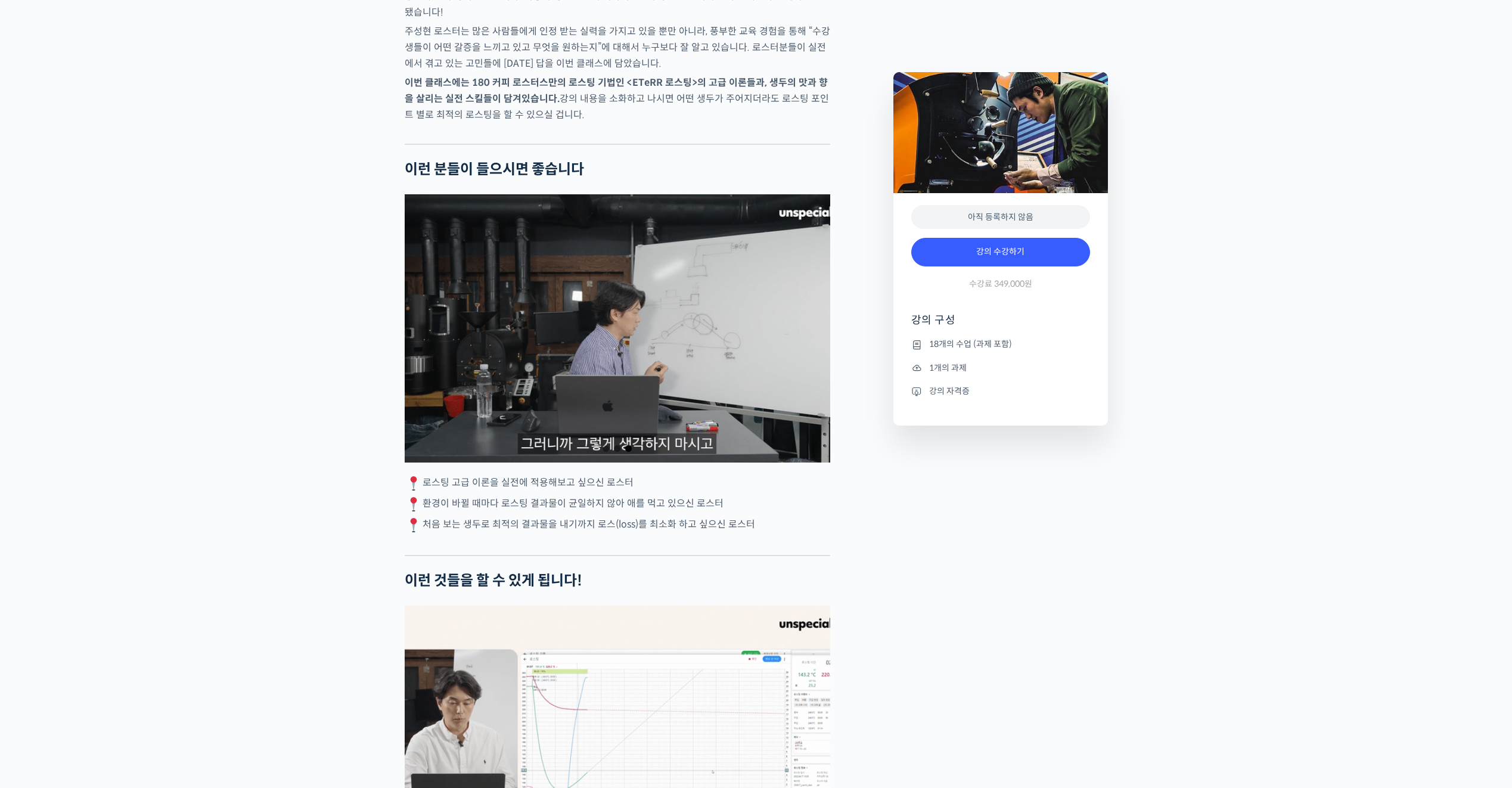
click at [568, 399] on div "3 / 3" at bounding box center [617, 329] width 425 height 268
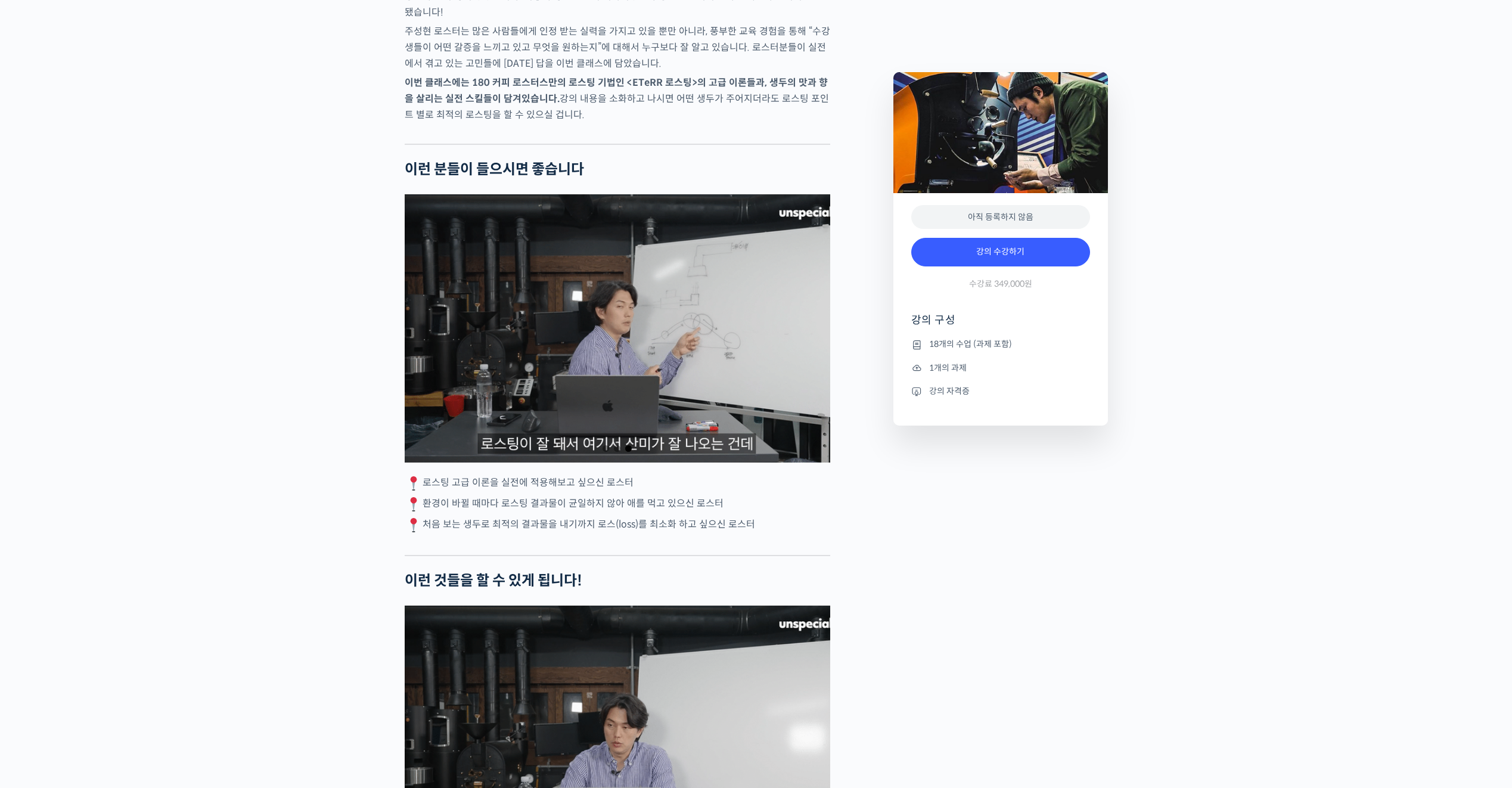
click at [568, 399] on div "3 / 3" at bounding box center [617, 329] width 425 height 268
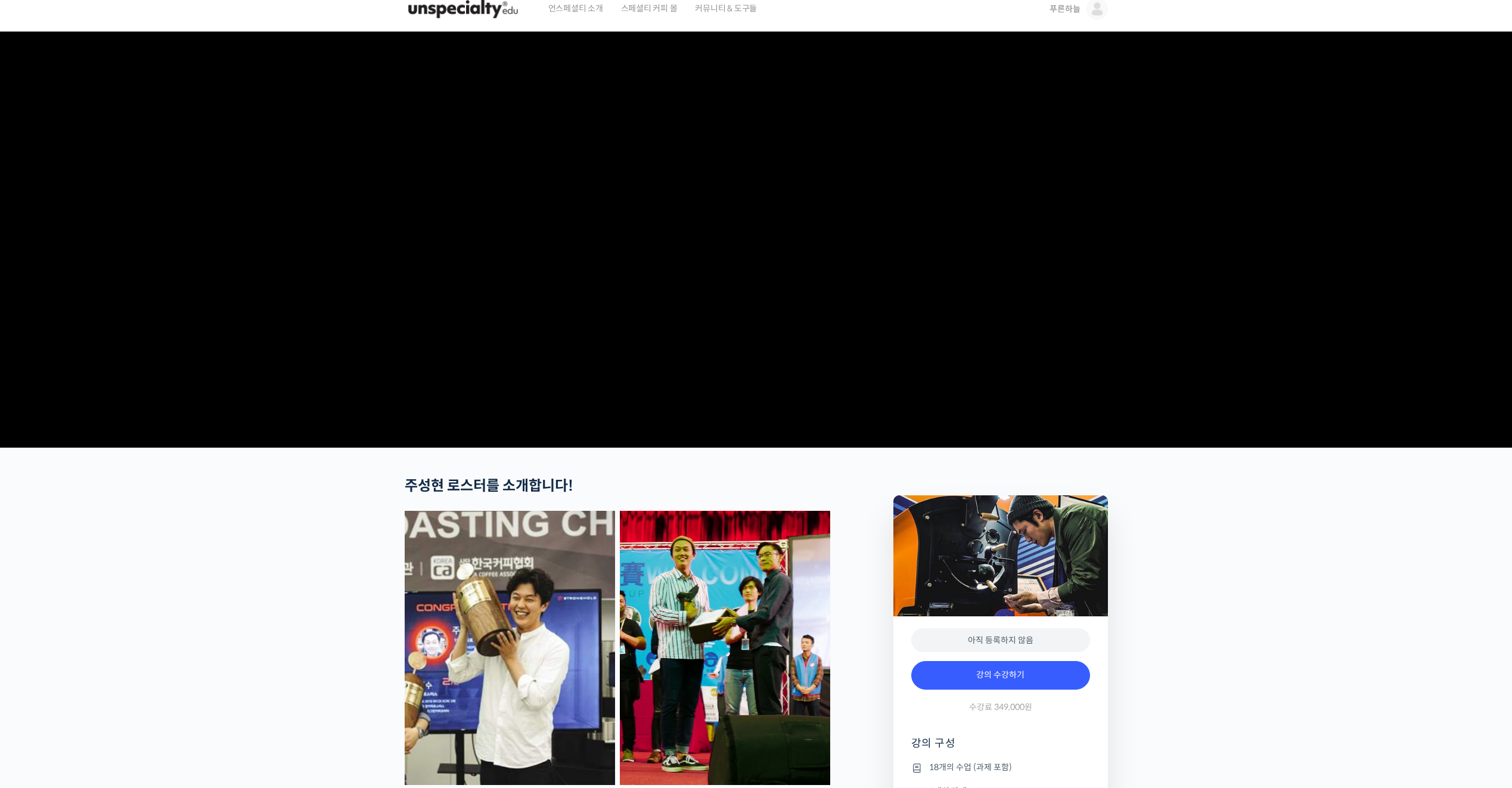
scroll to position [0, 0]
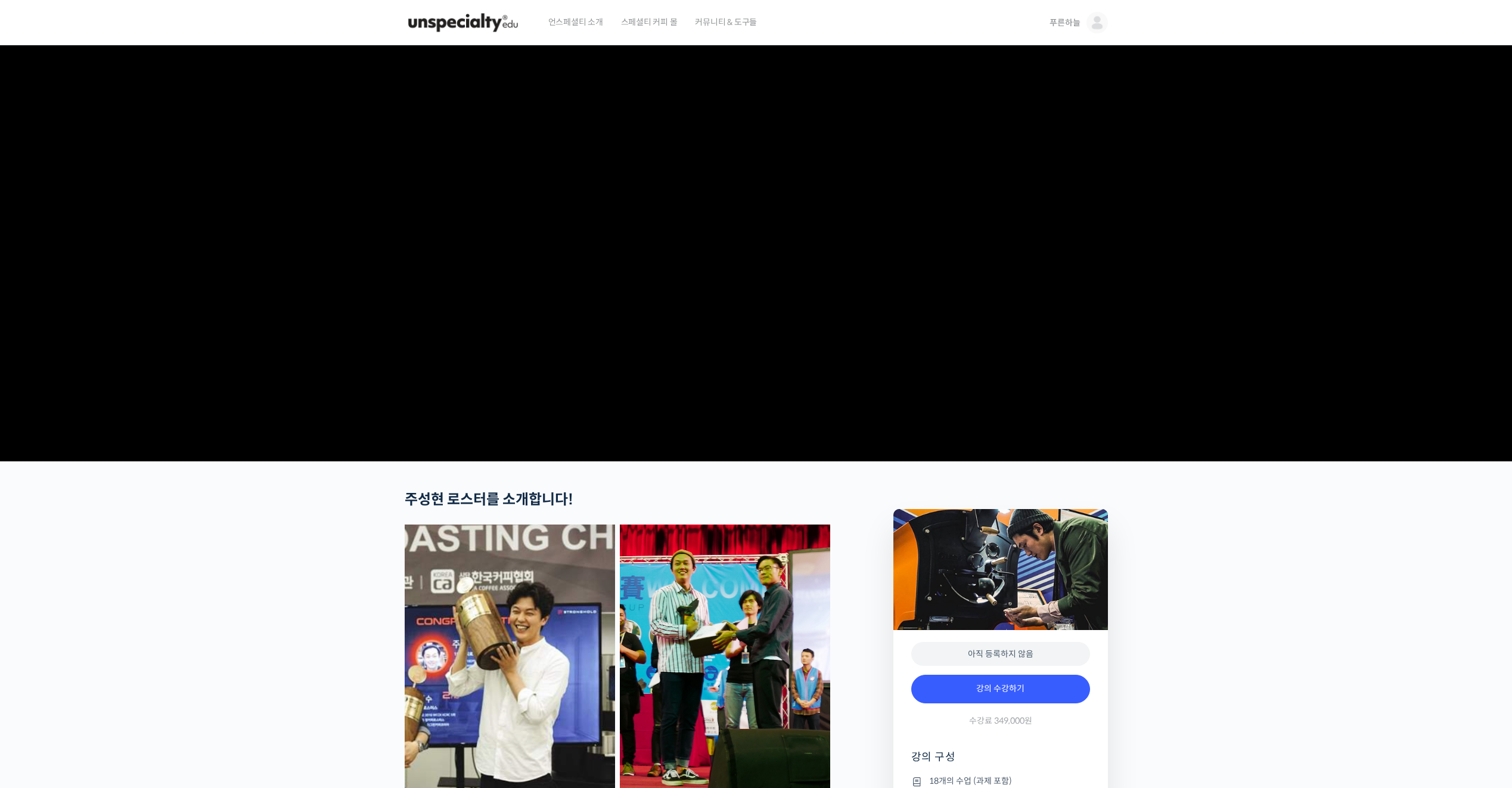
click at [576, 19] on span "언스페셜티 소개" at bounding box center [575, 22] width 55 height 45
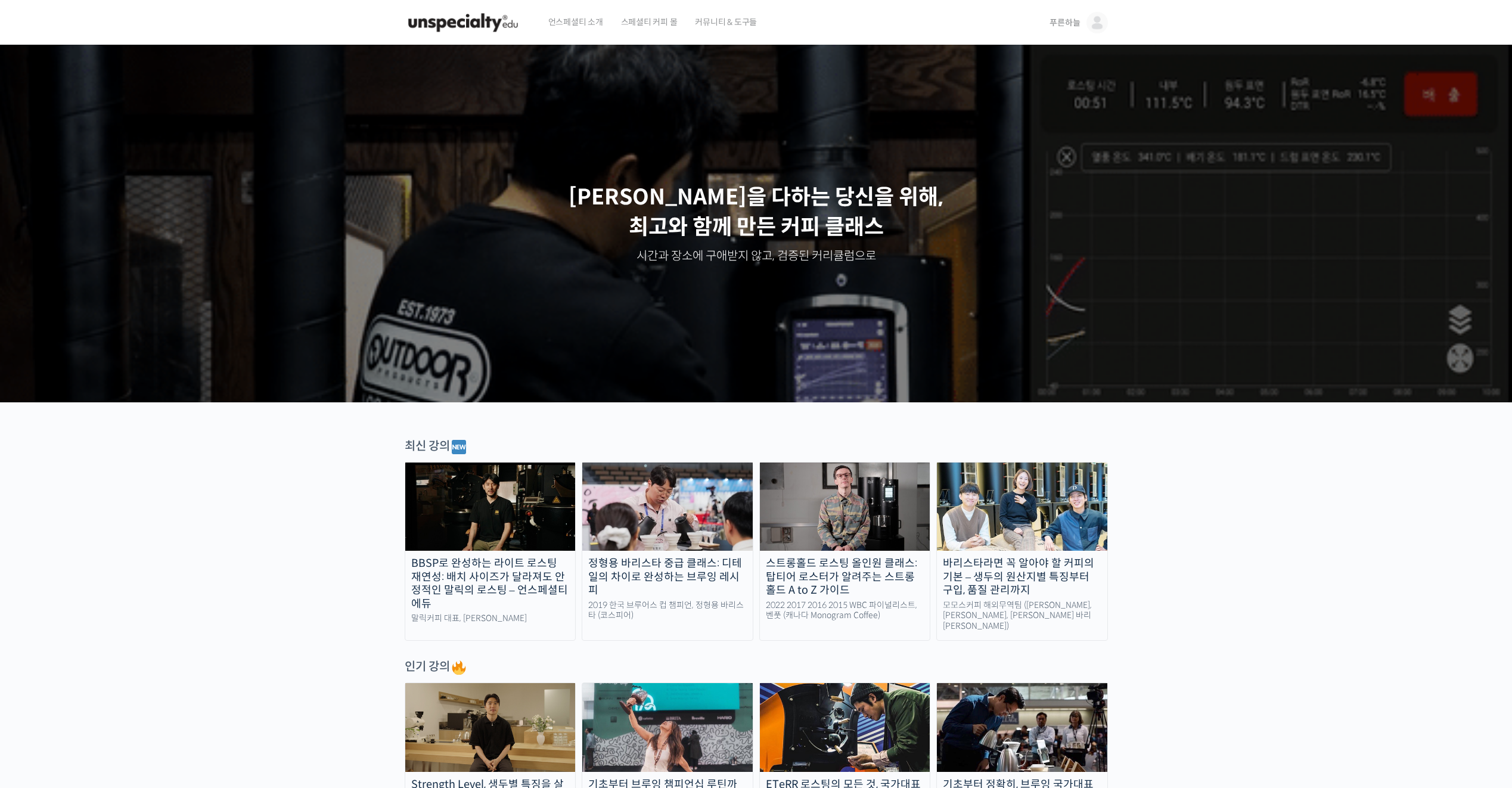
scroll to position [179, 0]
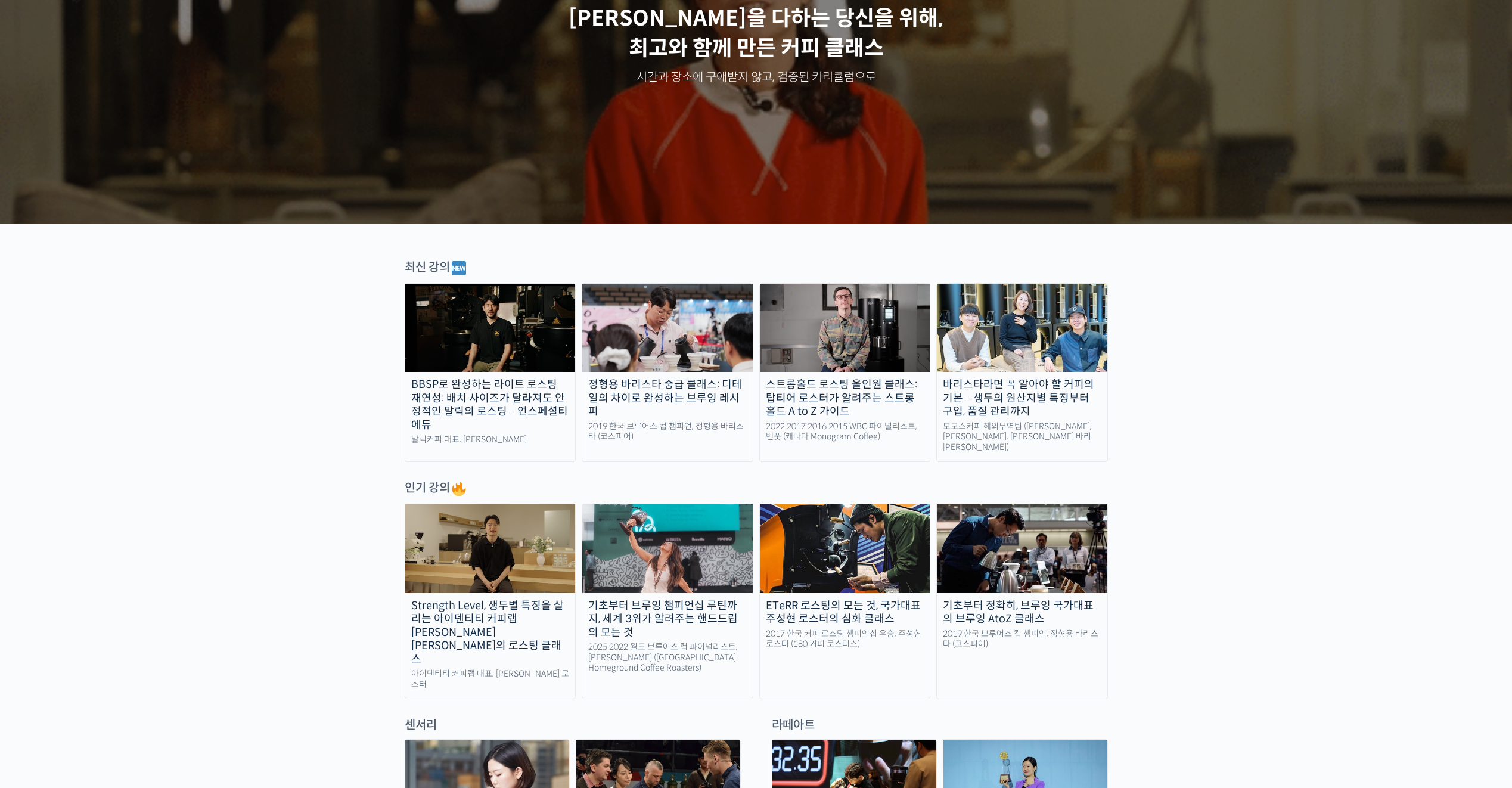
click at [500, 313] on img at bounding box center [490, 328] width 171 height 88
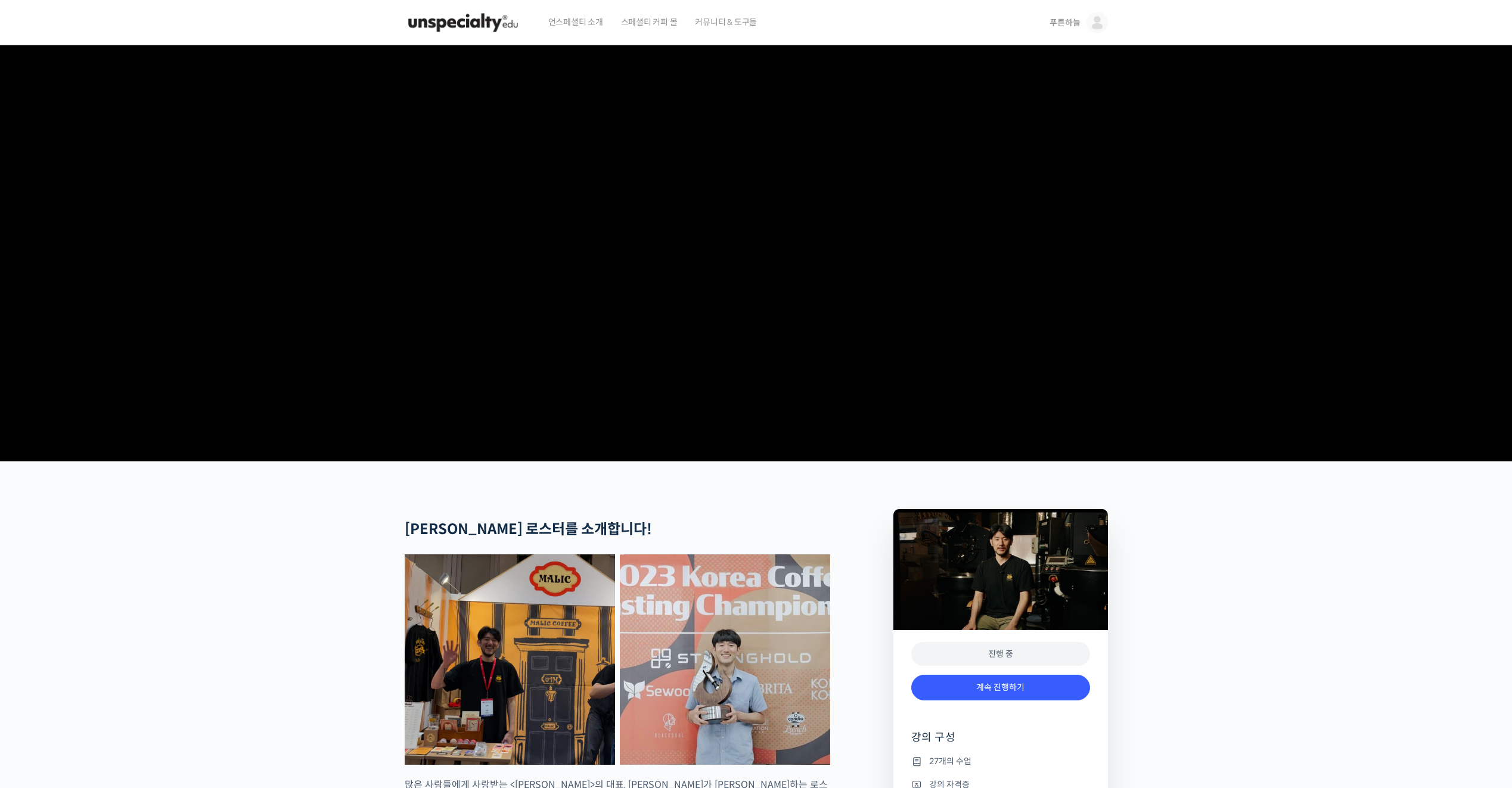
click at [1059, 19] on span "푸른하늘" at bounding box center [1064, 23] width 30 height 11
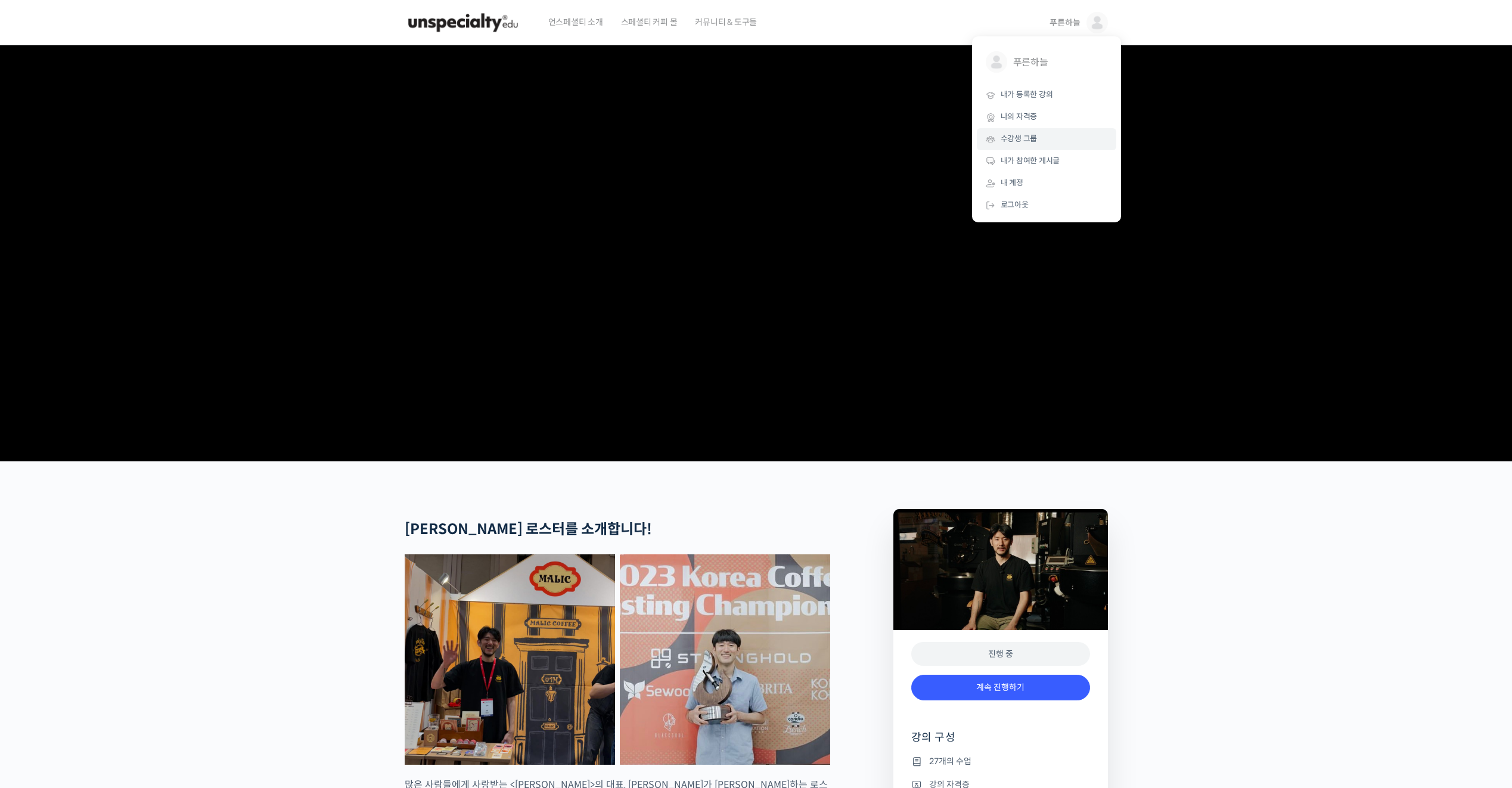
click at [1047, 138] on link "수강생 그룹" at bounding box center [1047, 139] width 140 height 22
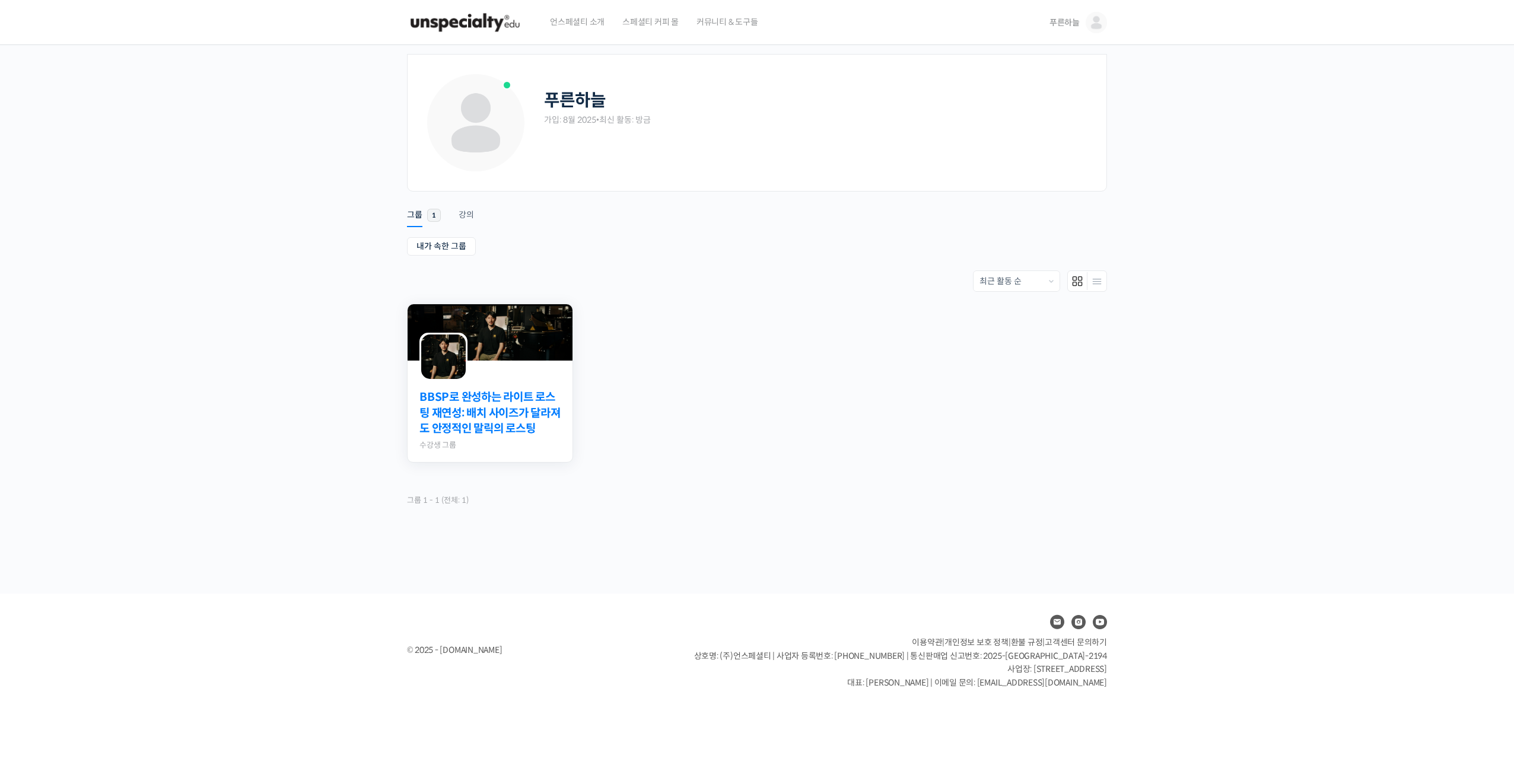
click at [488, 414] on link "BBSP로 완성하는 라이트 로스팅 재연성: 배치 사이즈가 달라져도 안정적인 말릭의 로스팅" at bounding box center [490, 413] width 141 height 47
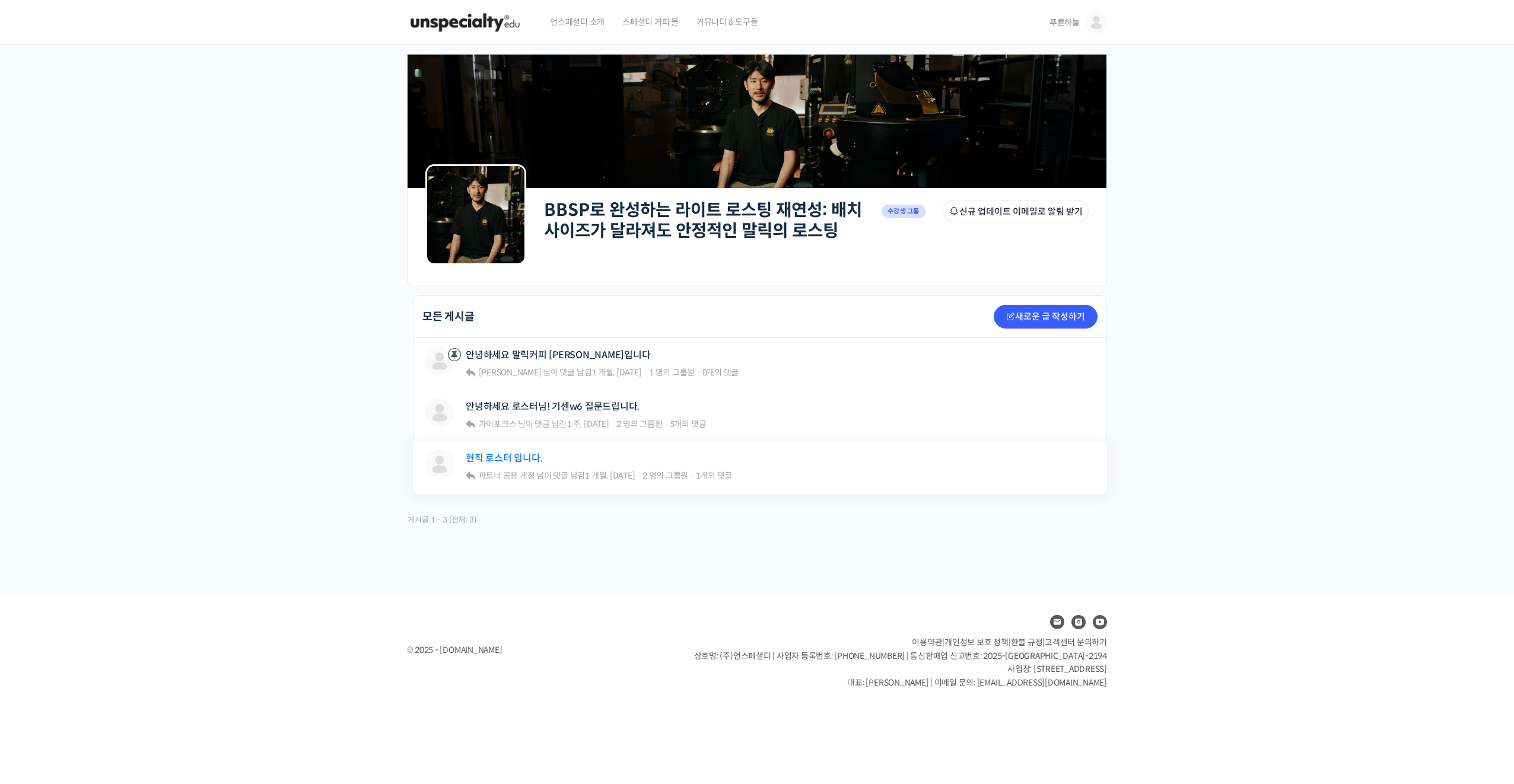
click at [518, 458] on link "현직 로스터 입니다." at bounding box center [504, 458] width 76 height 11
click at [563, 405] on link "안녕하세요 로스터님! 기센w6 질문드립니다." at bounding box center [553, 406] width 174 height 11
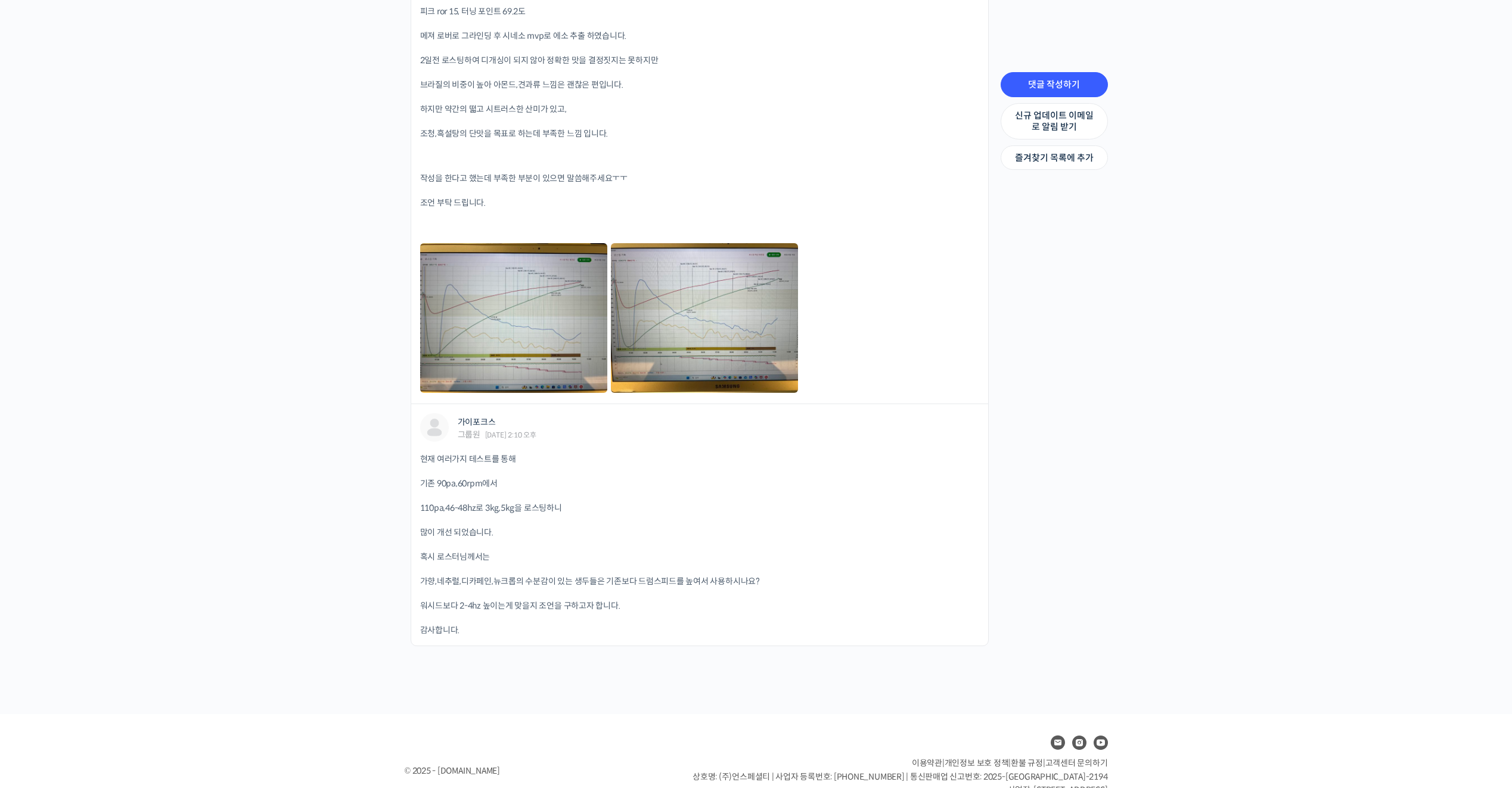
scroll to position [3199, 0]
